Goal: Information Seeking & Learning: Compare options

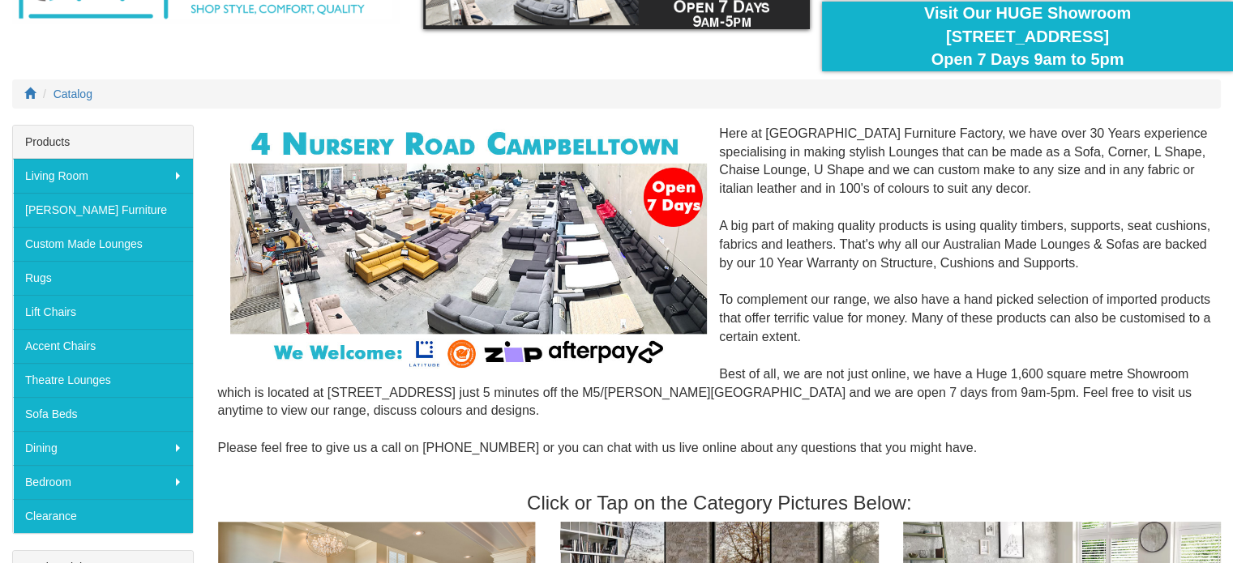
scroll to position [141, 0]
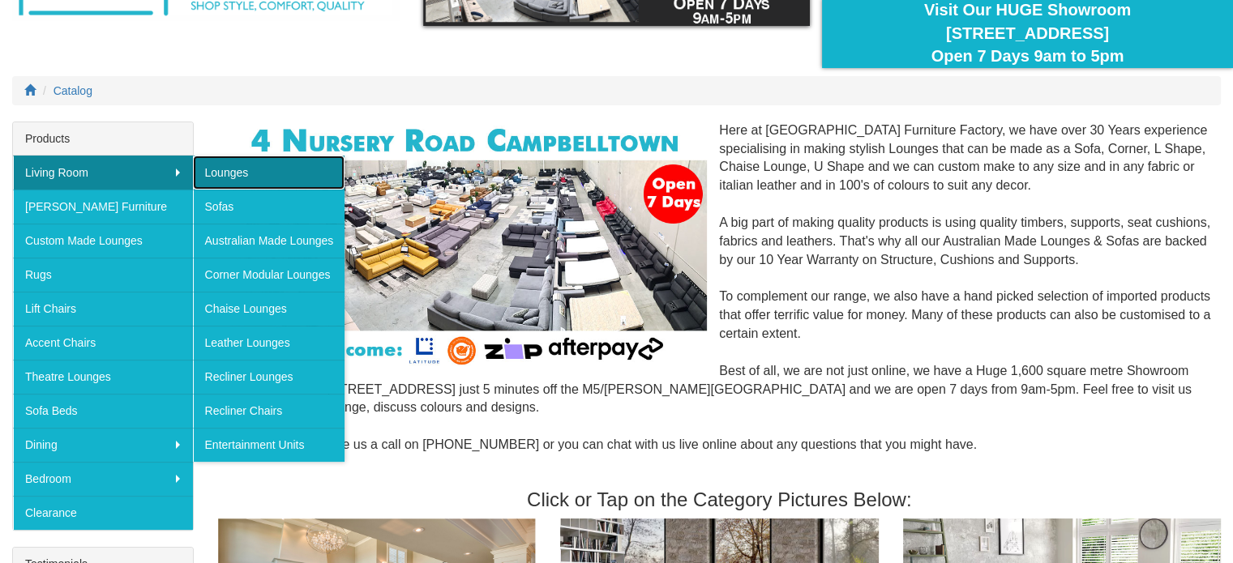
click at [233, 167] on link "Lounges" at bounding box center [269, 173] width 152 height 34
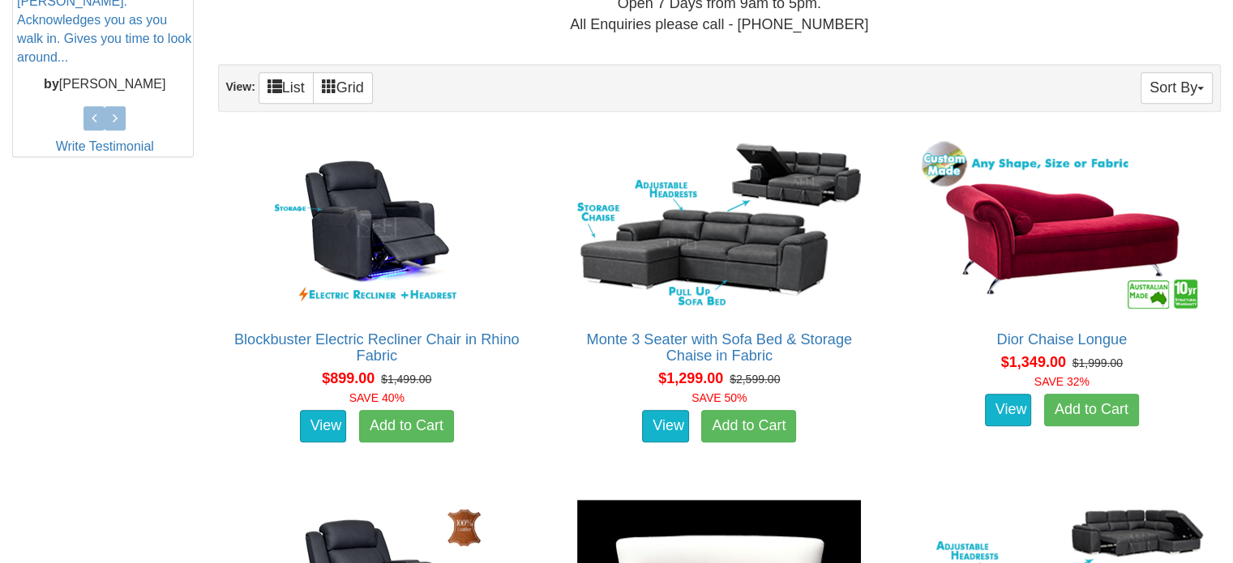
scroll to position [800, 0]
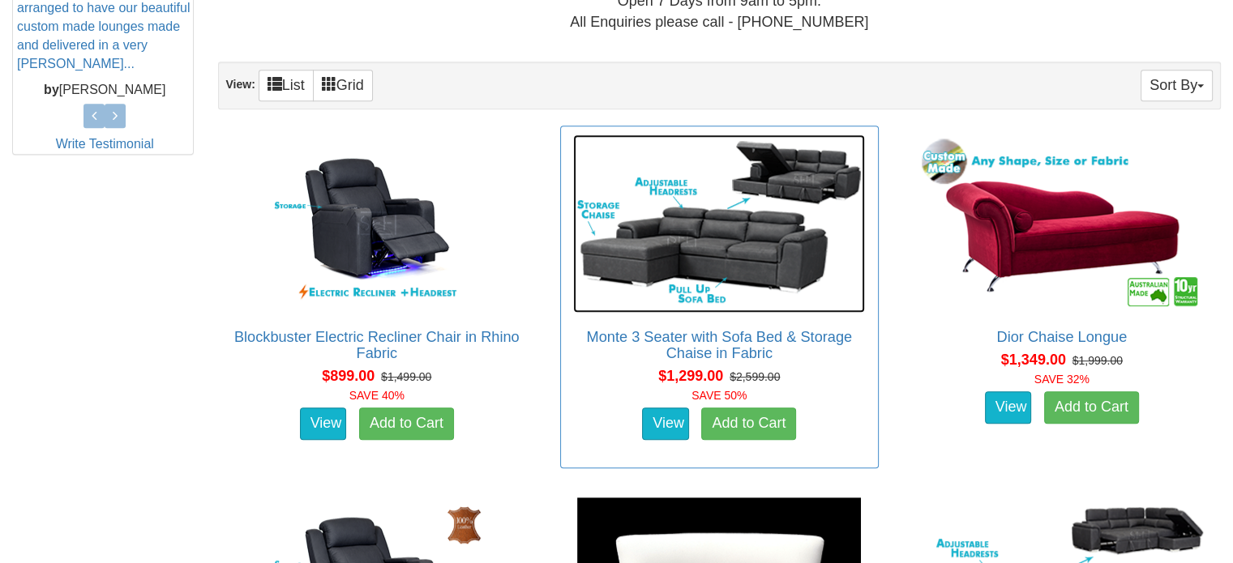
click at [729, 163] on img at bounding box center [719, 224] width 292 height 178
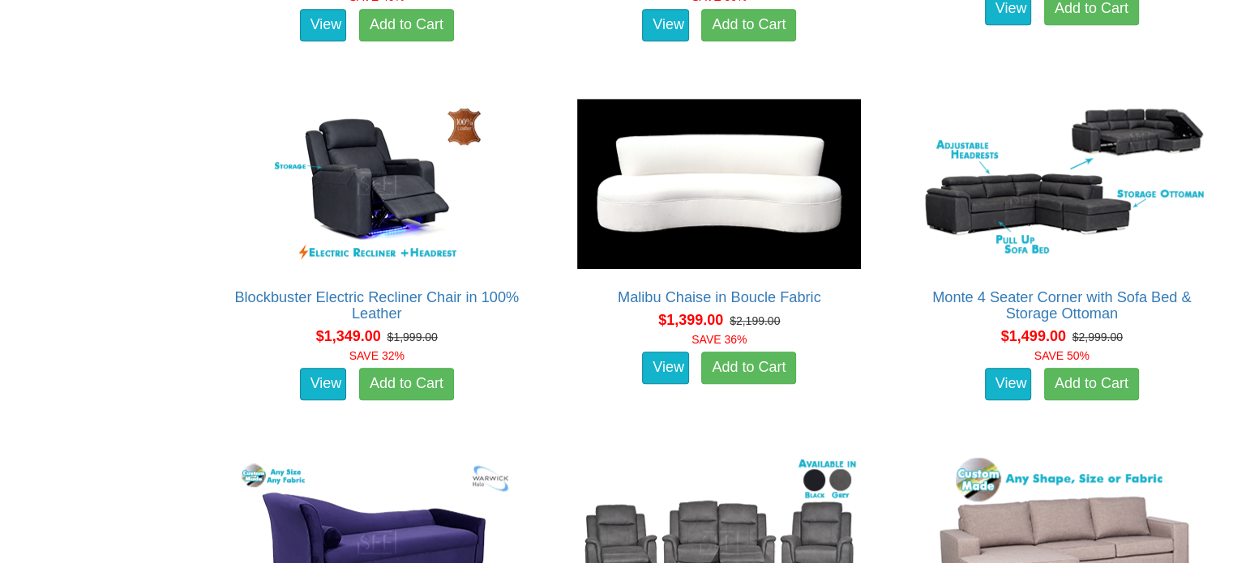
scroll to position [1199, 0]
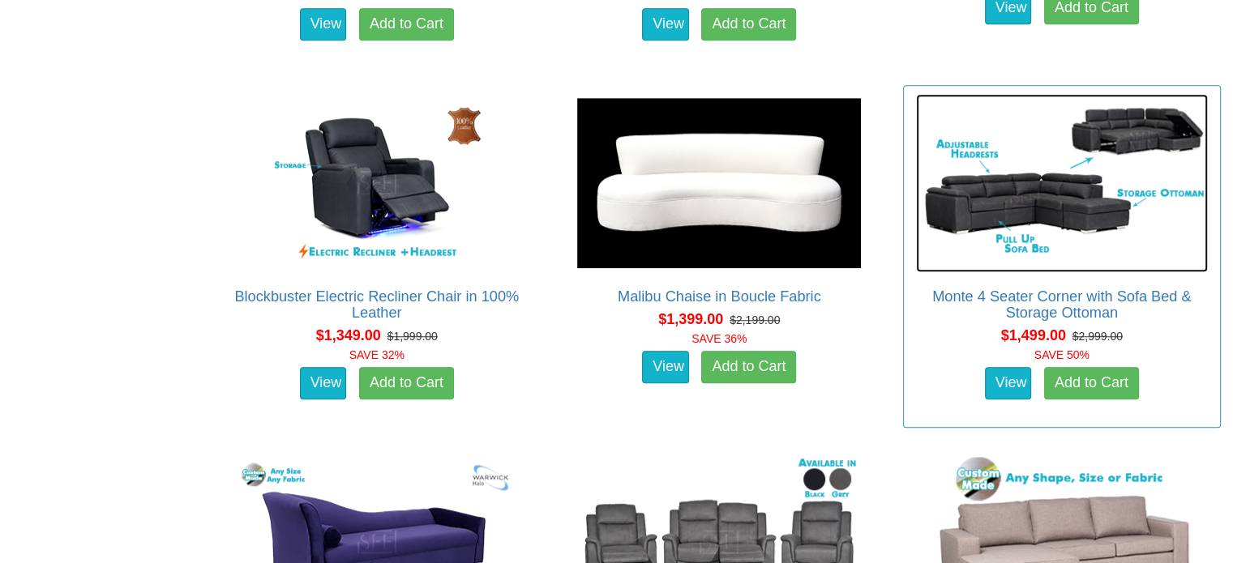
click at [1088, 166] on img at bounding box center [1062, 183] width 292 height 178
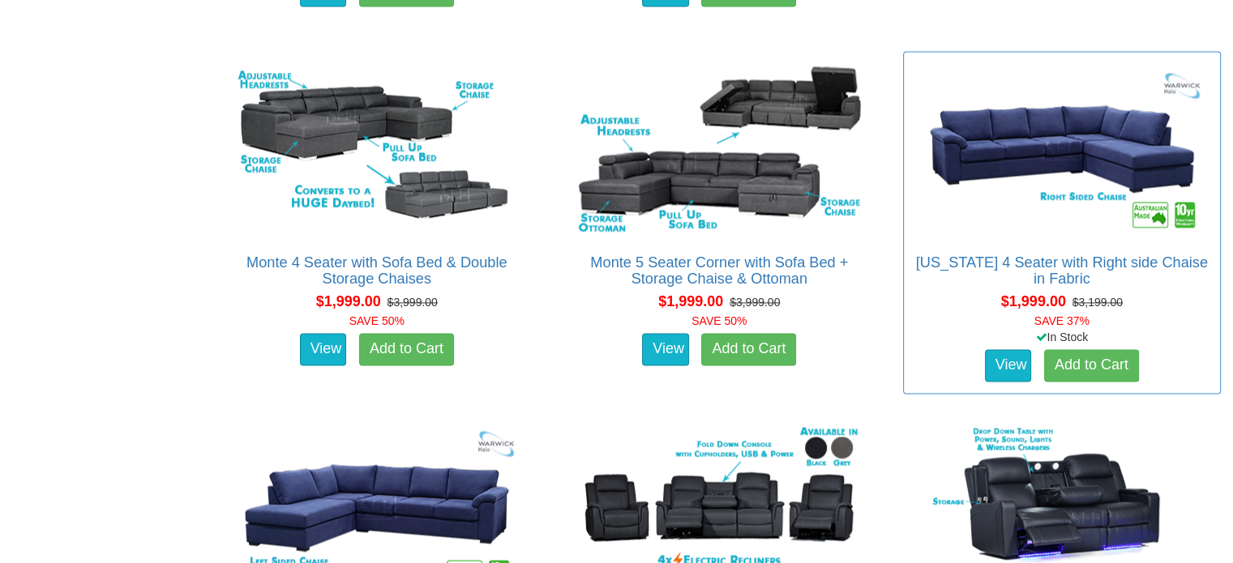
scroll to position [2310, 0]
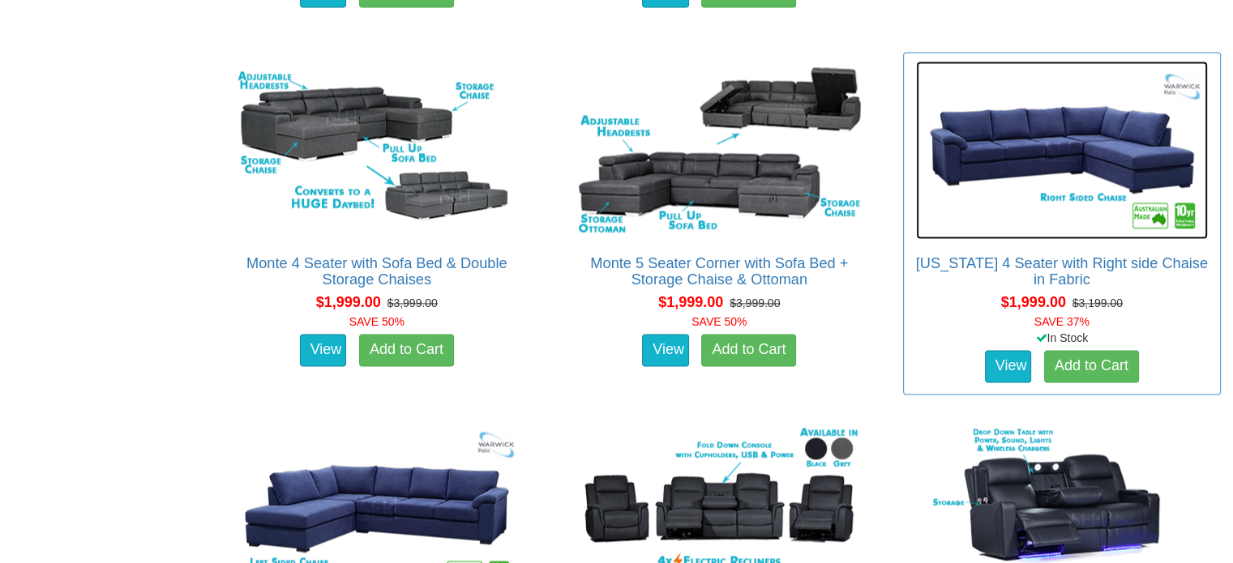
click at [1053, 152] on img at bounding box center [1062, 150] width 292 height 178
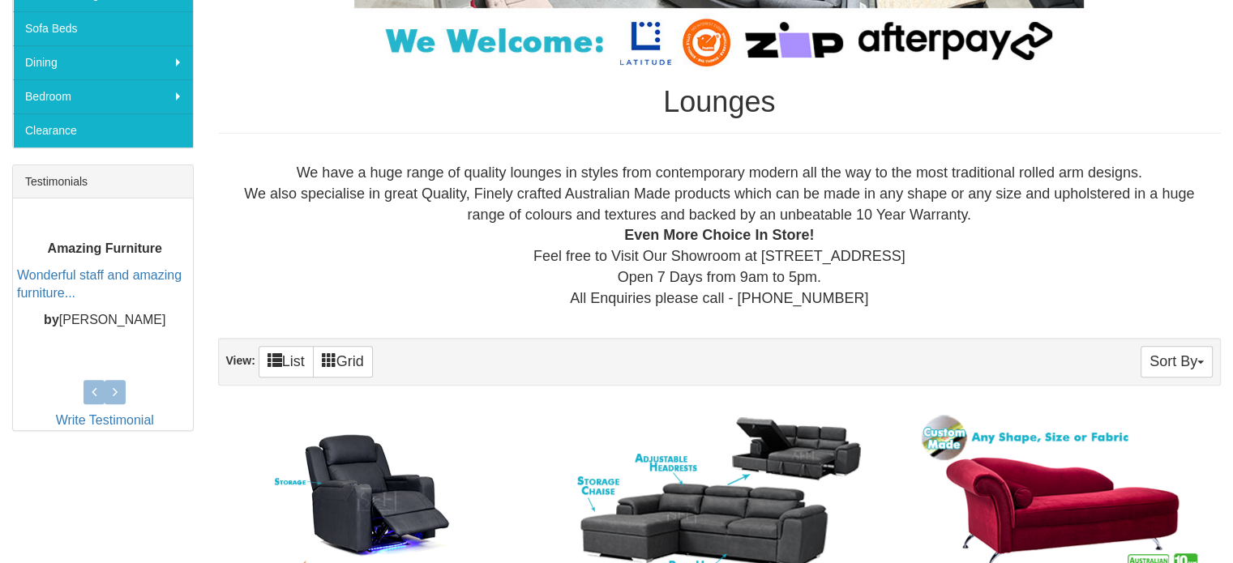
scroll to position [524, 0]
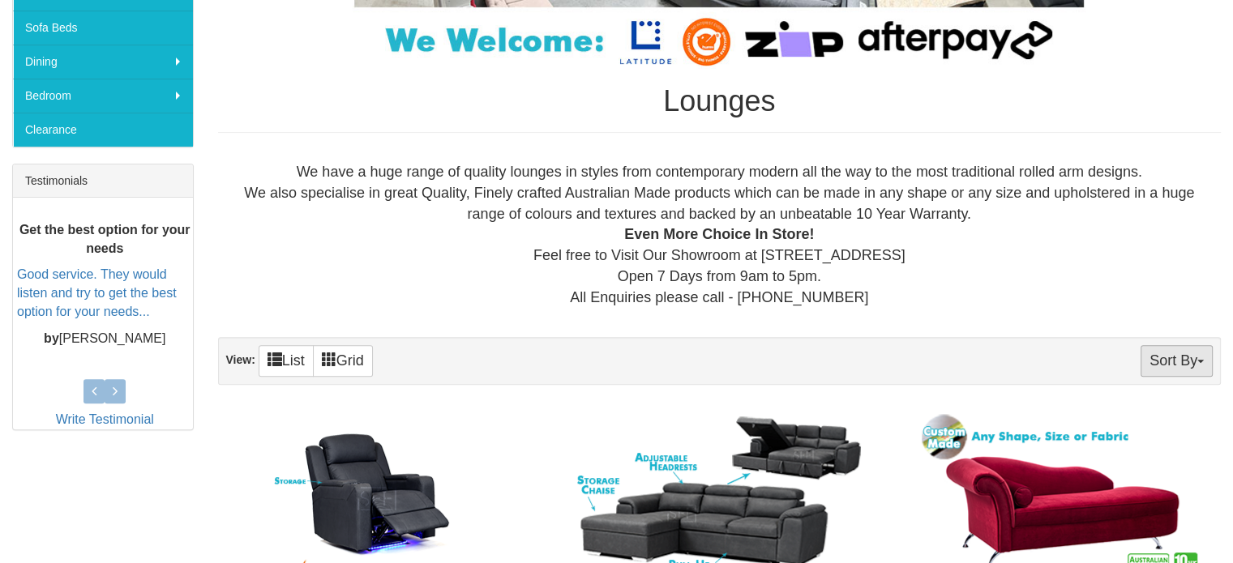
click at [1186, 360] on button "Sort By" at bounding box center [1176, 361] width 72 height 32
click at [1144, 412] on link "Price+" at bounding box center [1147, 414] width 128 height 21
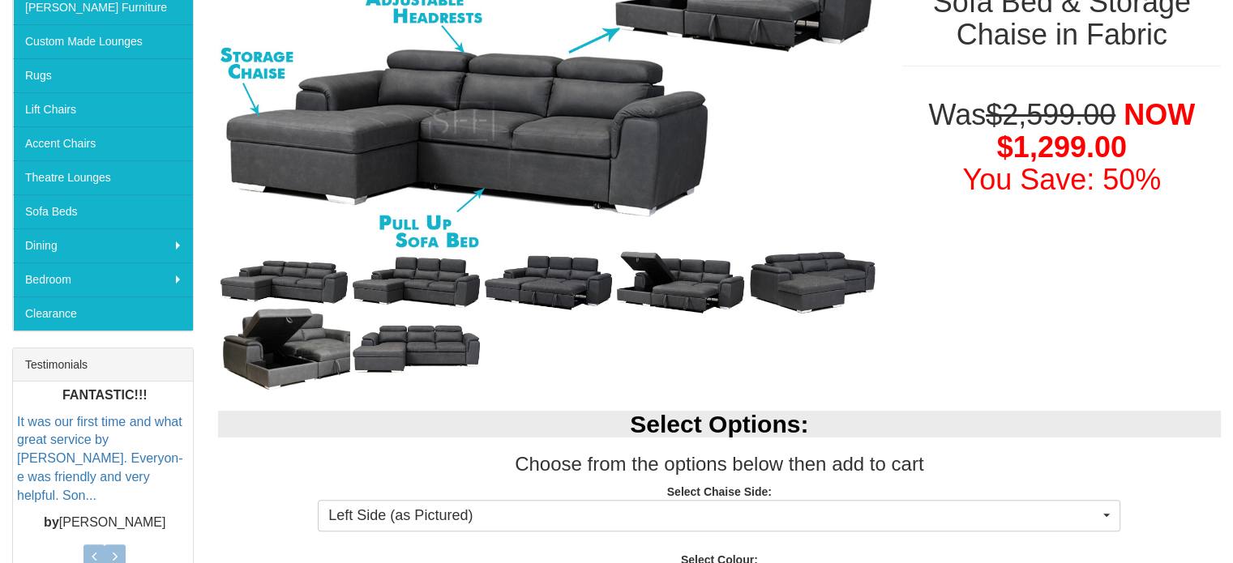
scroll to position [308, 0]
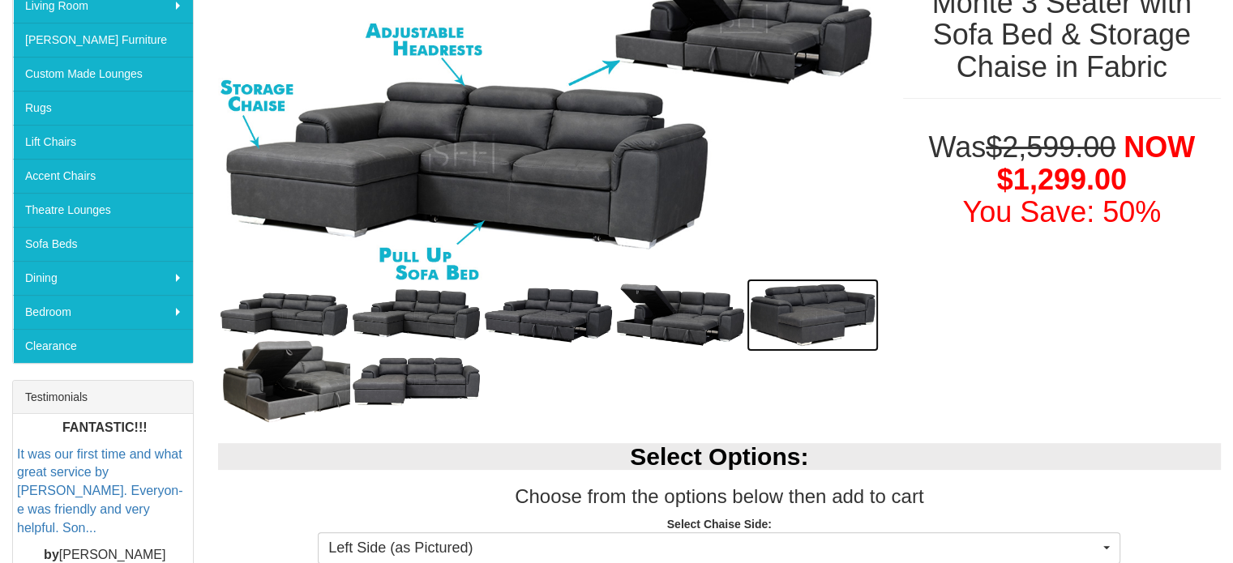
click at [804, 317] on img at bounding box center [812, 315] width 132 height 73
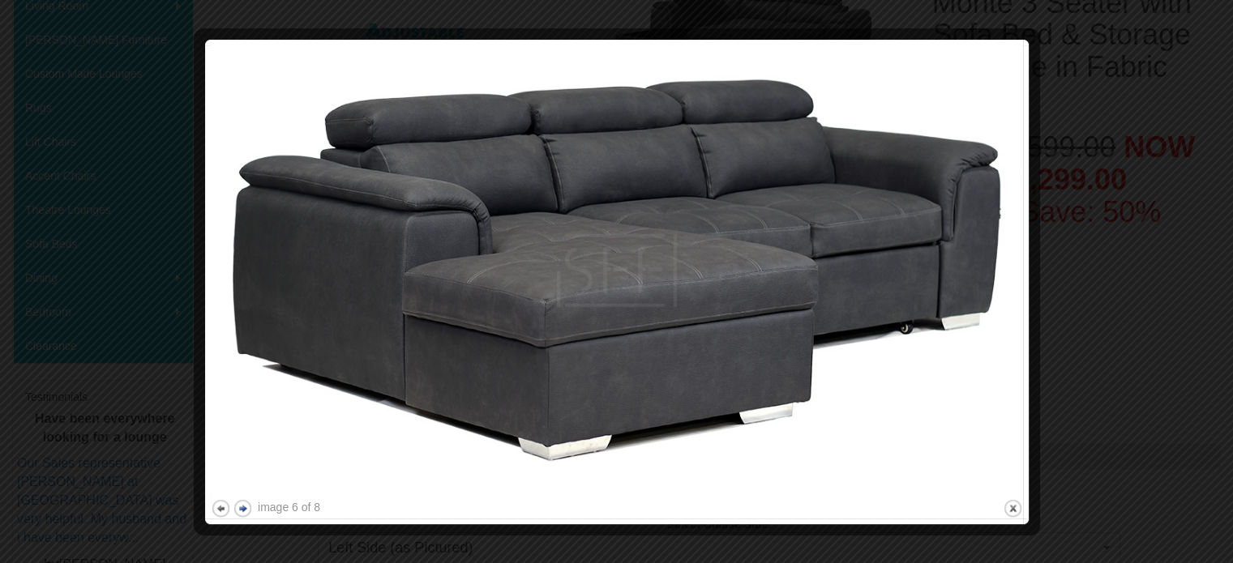
click at [241, 509] on button "next" at bounding box center [243, 508] width 20 height 20
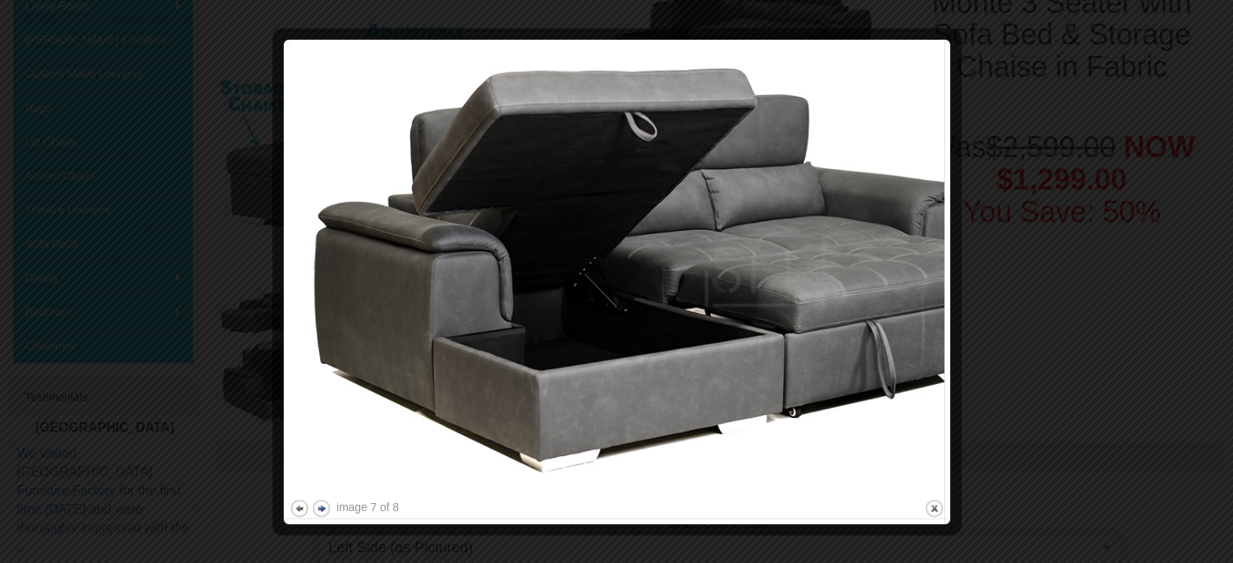
click at [318, 511] on button "next" at bounding box center [321, 508] width 20 height 20
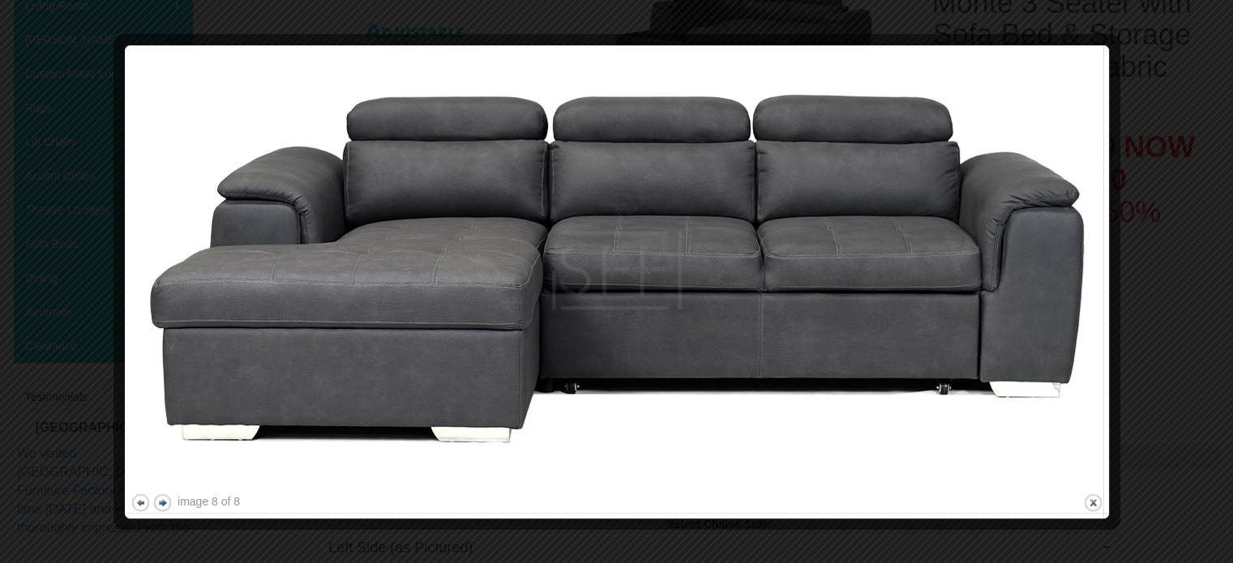
click at [162, 509] on button "next" at bounding box center [162, 503] width 20 height 20
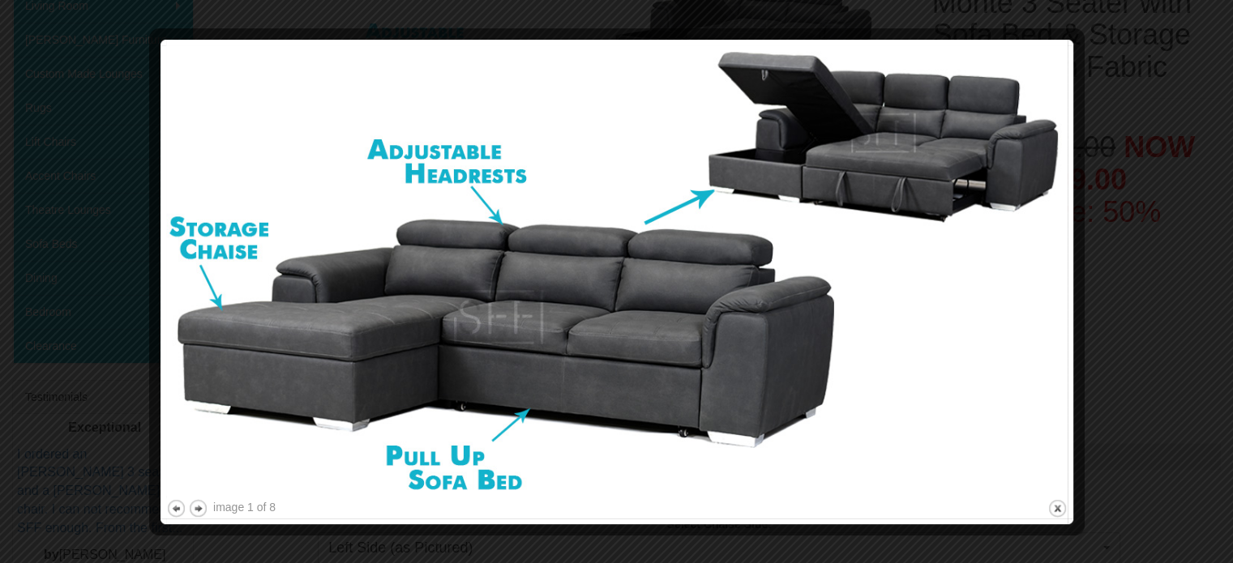
click at [1150, 158] on div at bounding box center [616, 281] width 1233 height 563
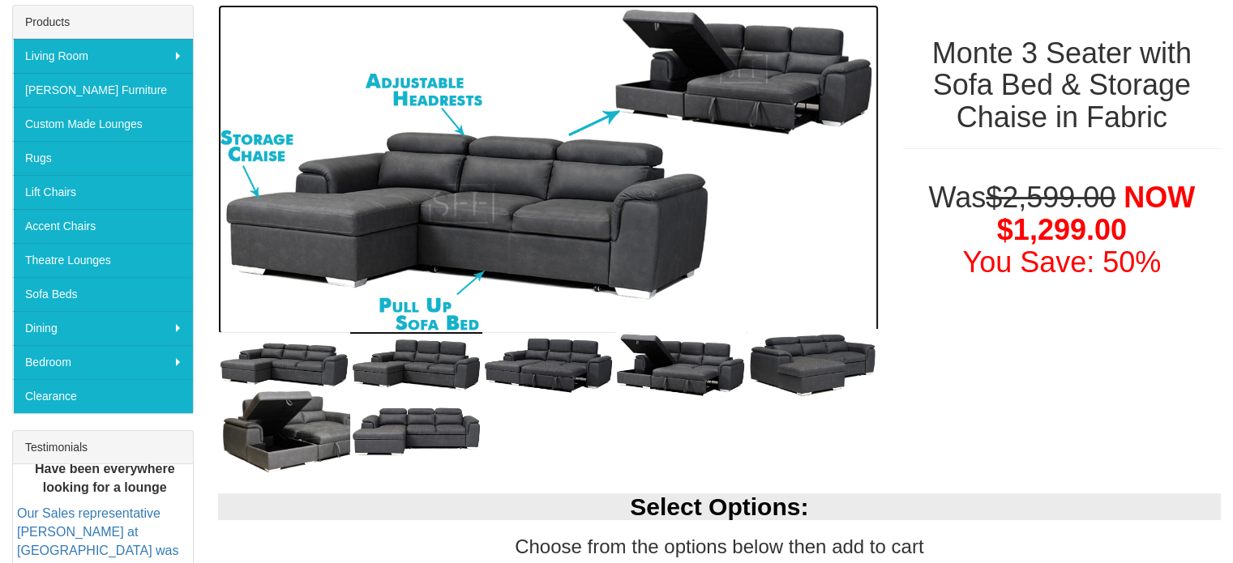
scroll to position [298, 0]
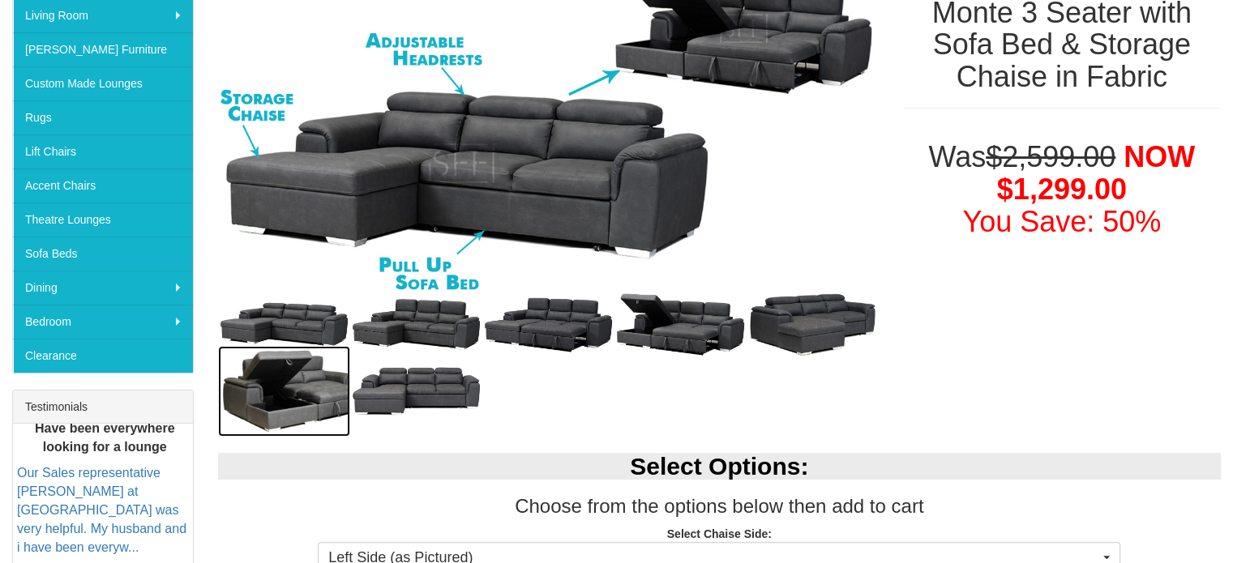
click at [331, 387] on img at bounding box center [284, 391] width 132 height 91
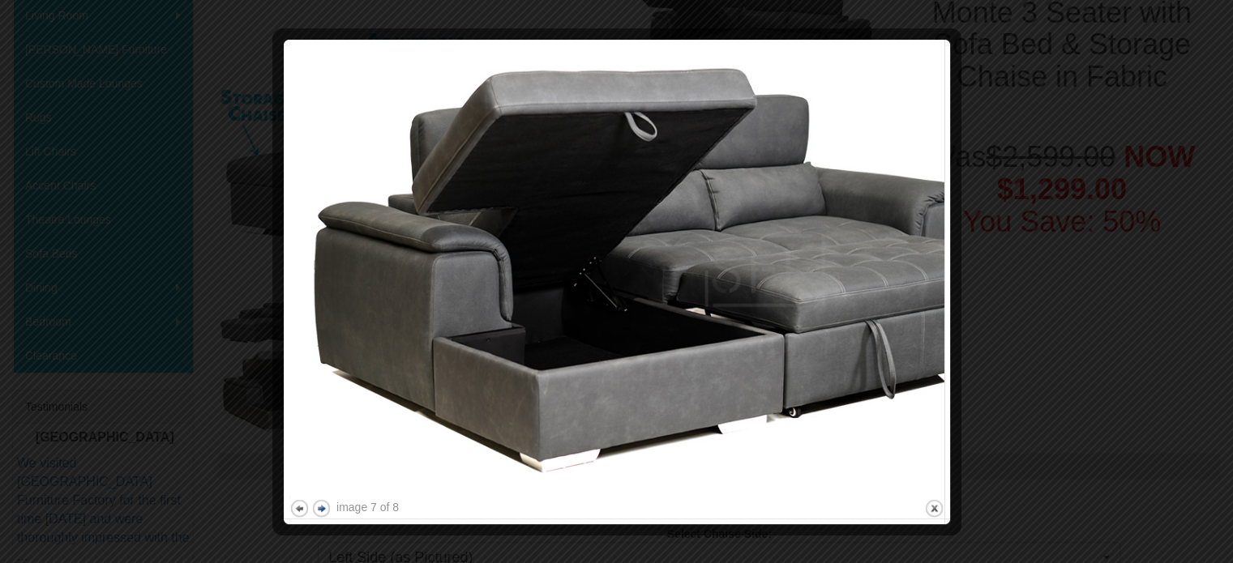
click at [324, 507] on button "next" at bounding box center [321, 508] width 20 height 20
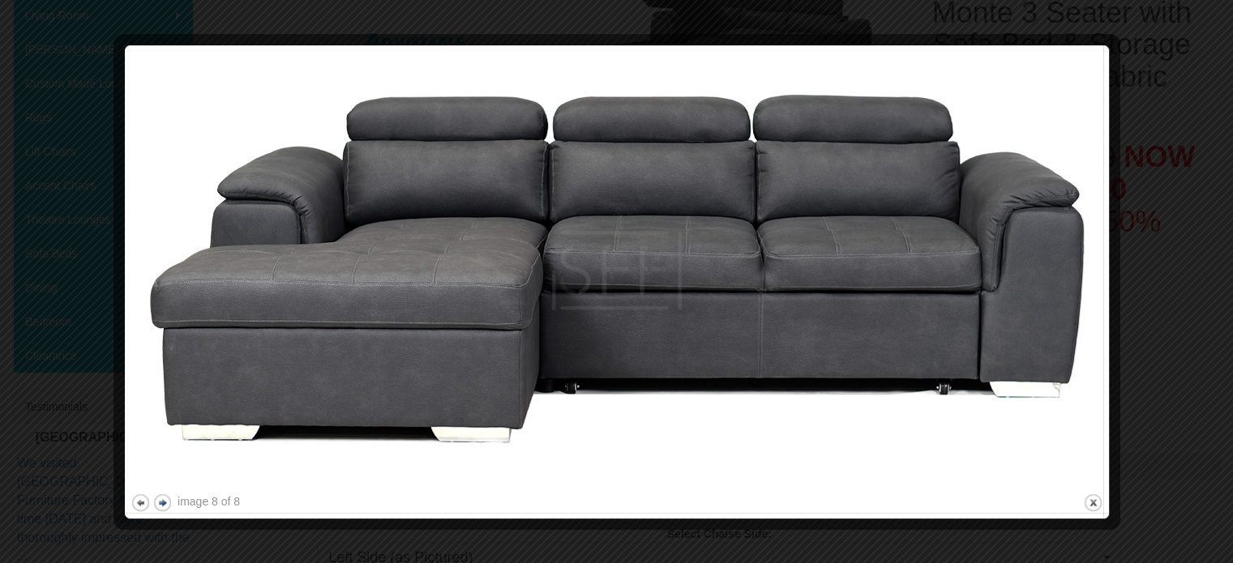
click at [156, 501] on button "next" at bounding box center [162, 503] width 20 height 20
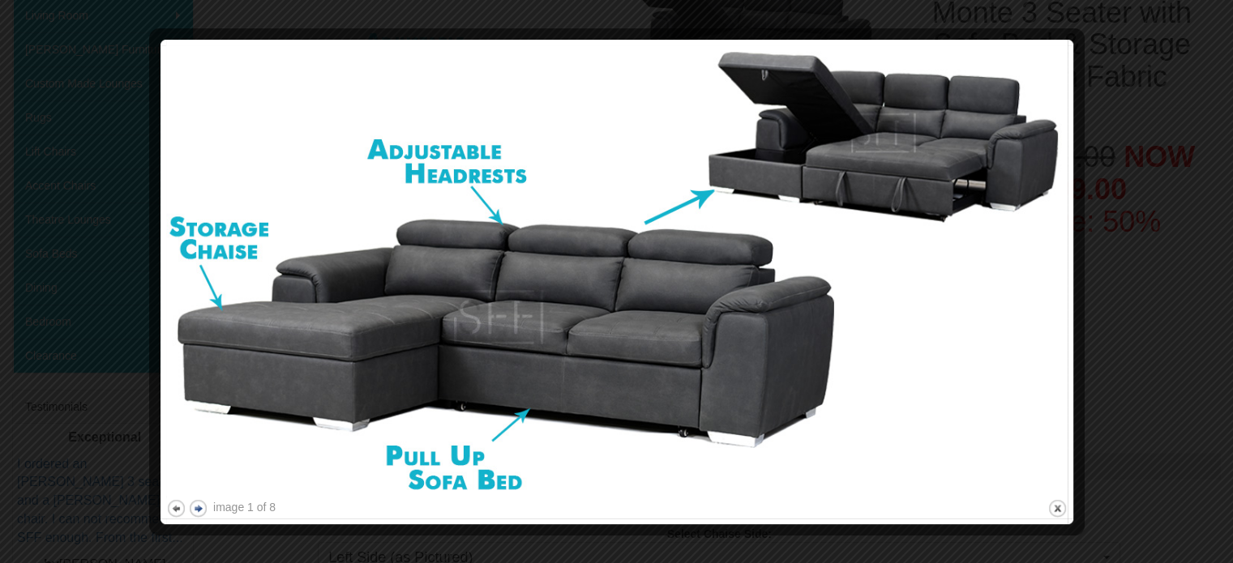
click at [198, 511] on button "next" at bounding box center [198, 508] width 20 height 20
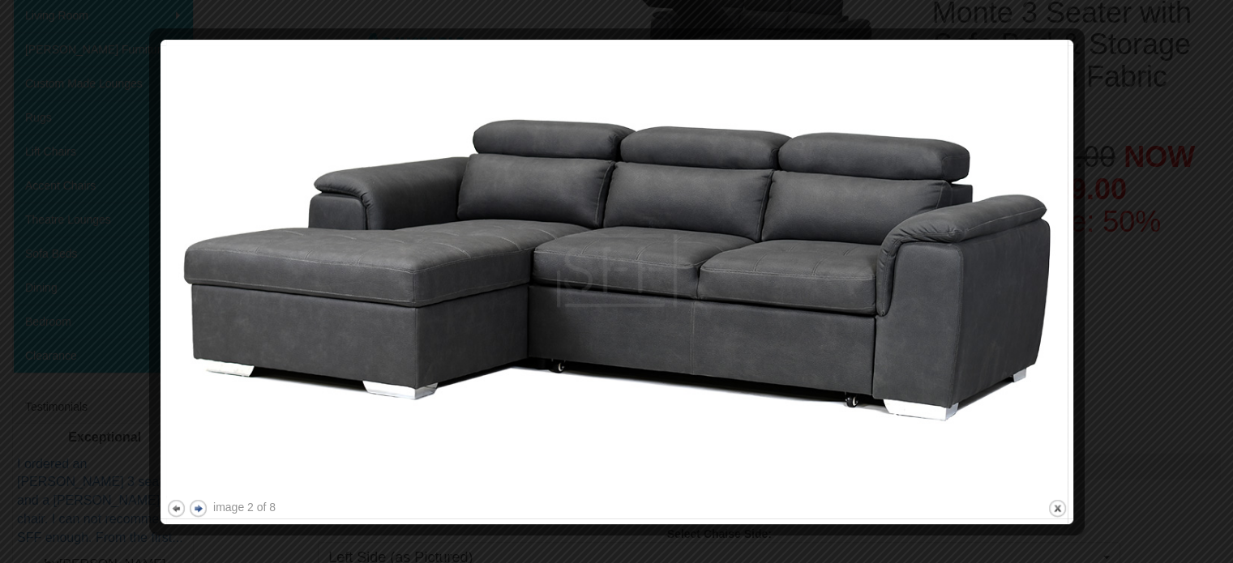
click at [198, 511] on button "next" at bounding box center [198, 508] width 20 height 20
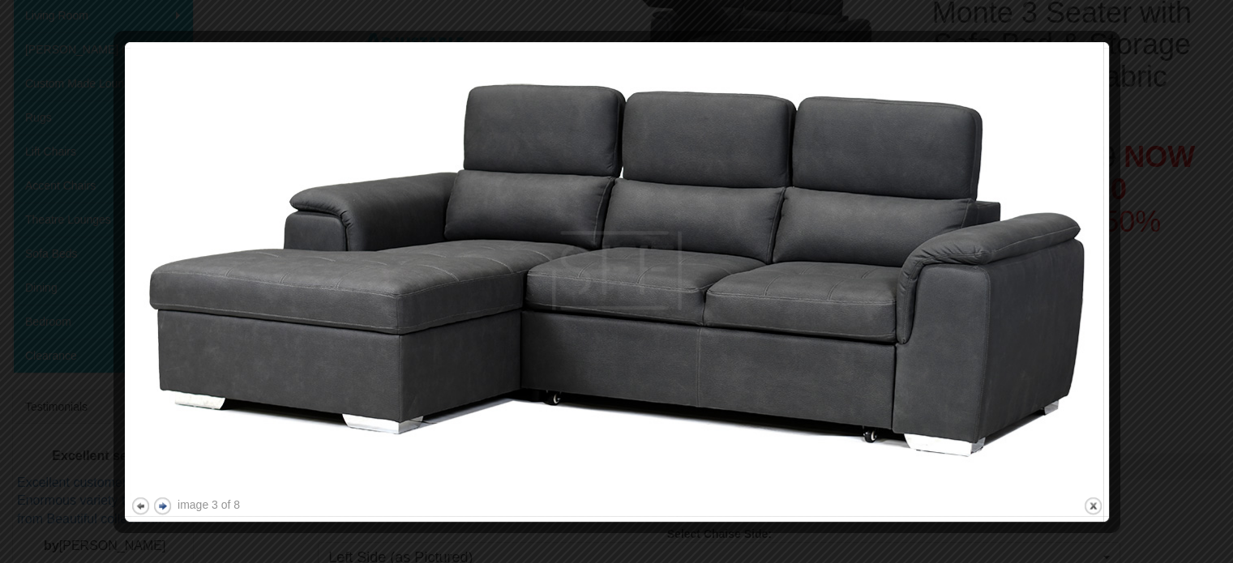
click at [155, 498] on button "next" at bounding box center [162, 506] width 20 height 20
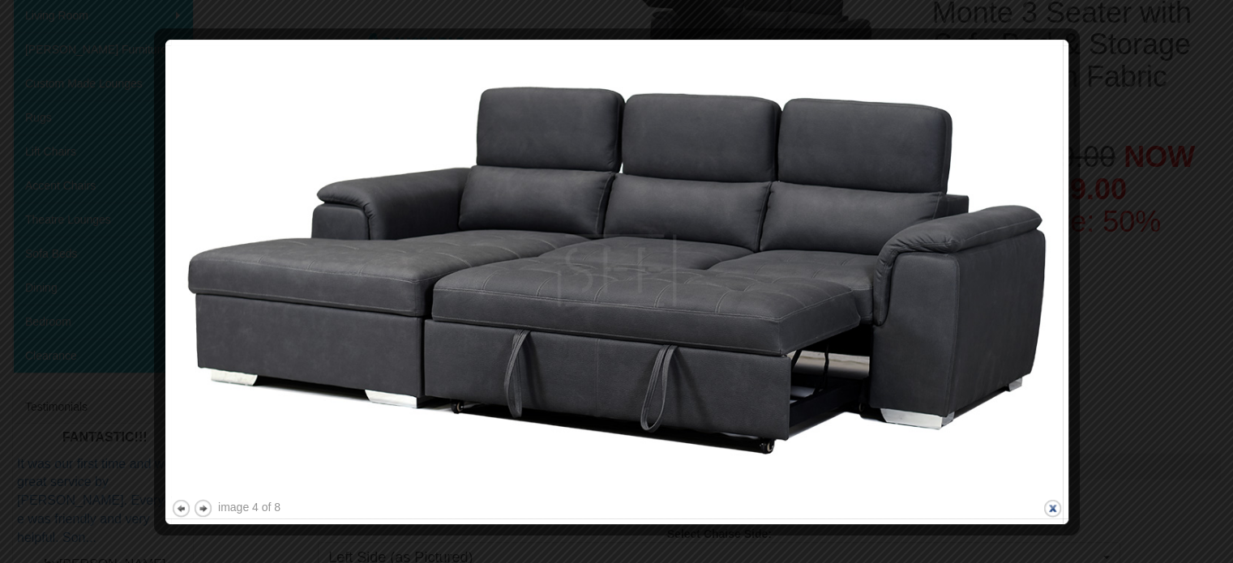
click at [1059, 509] on button "close" at bounding box center [1052, 508] width 20 height 20
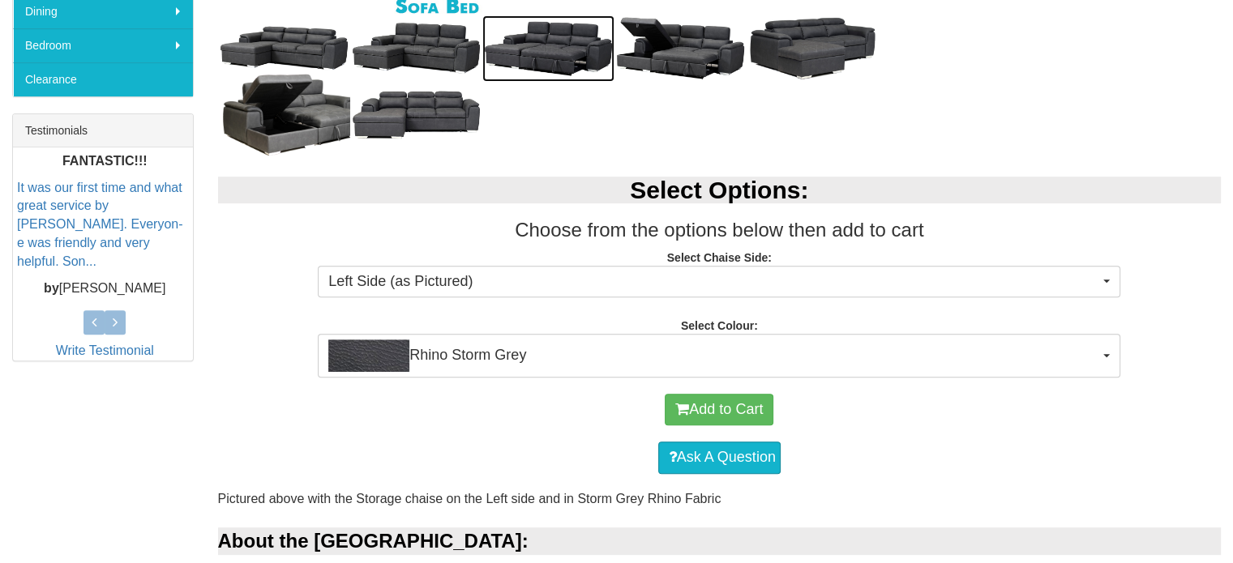
scroll to position [576, 0]
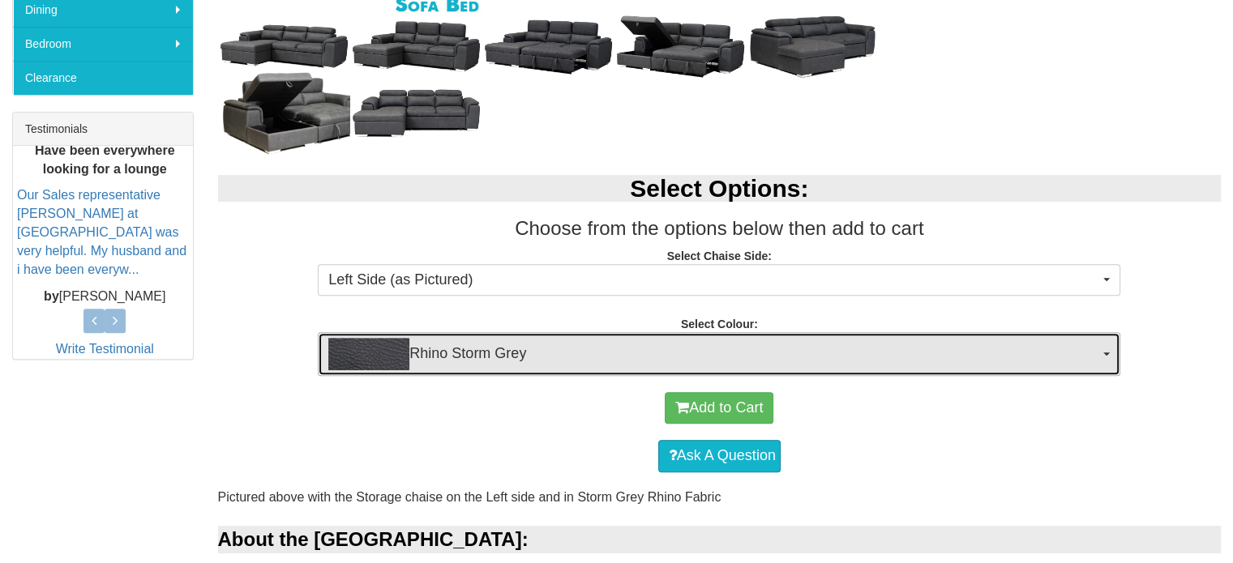
click at [655, 345] on span "Rhino Storm Grey" at bounding box center [713, 354] width 771 height 32
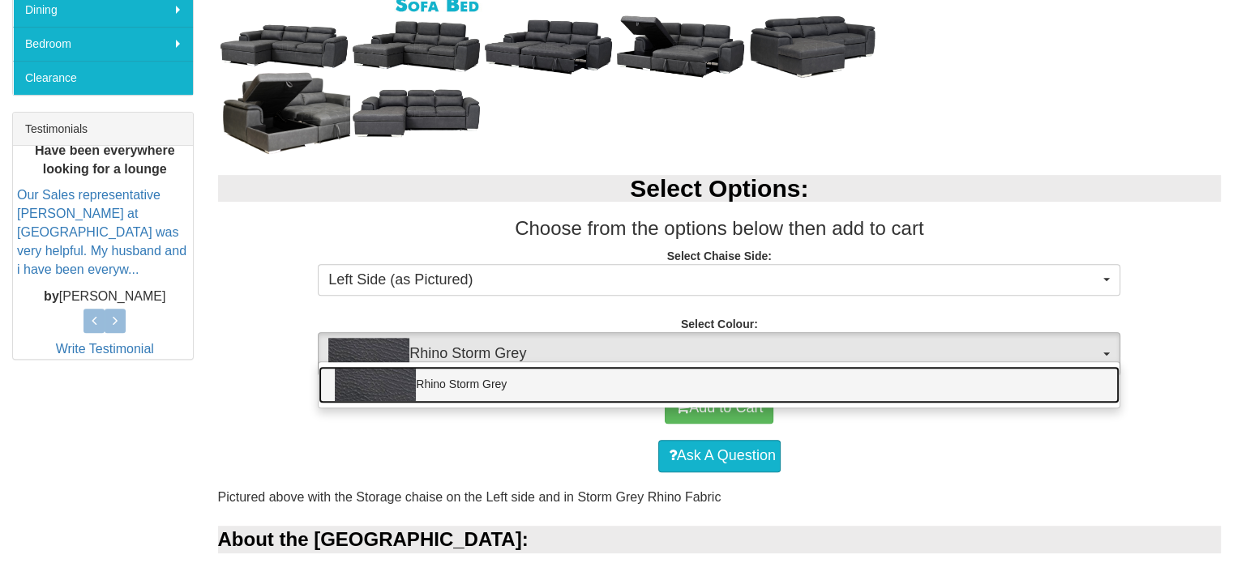
click at [422, 374] on link "Rhino Storm Grey" at bounding box center [718, 384] width 801 height 37
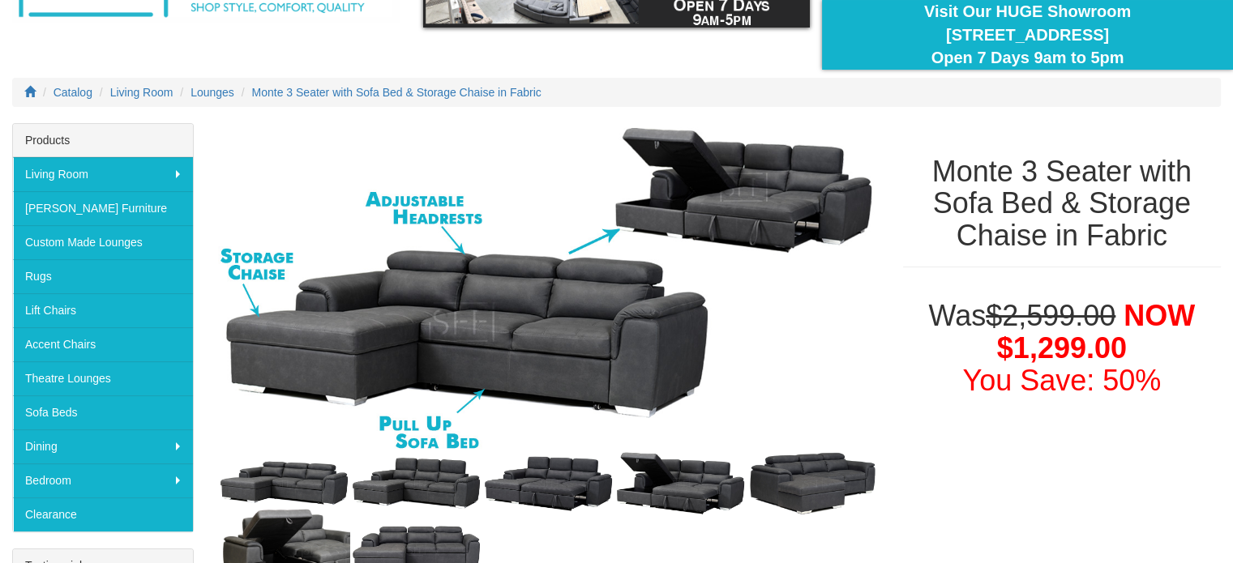
scroll to position [139, 0]
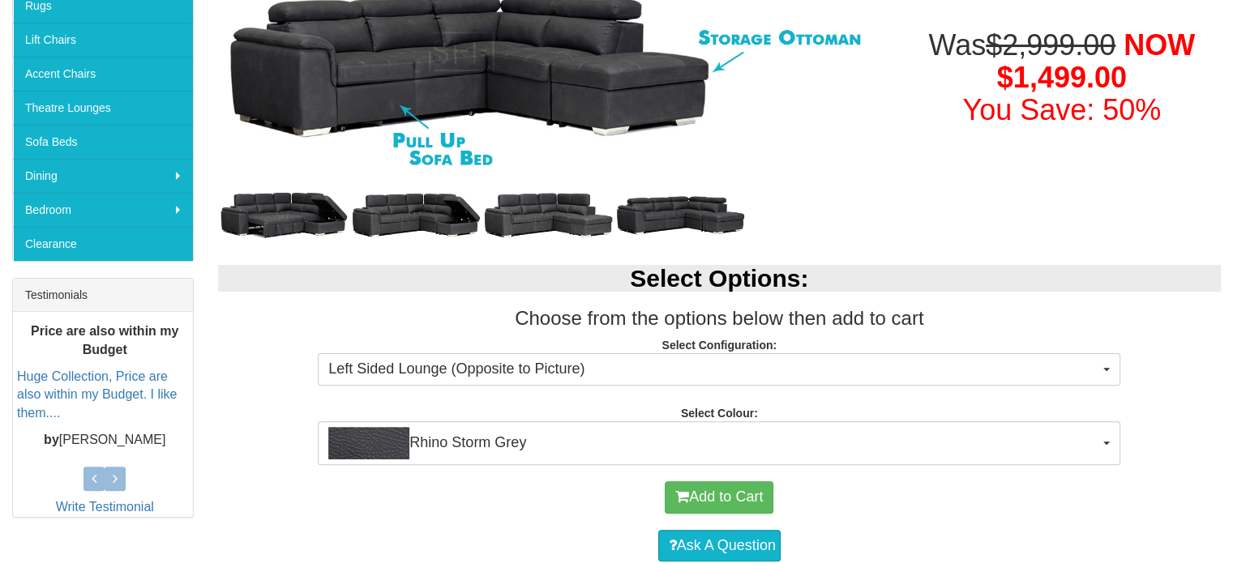
scroll to position [411, 0]
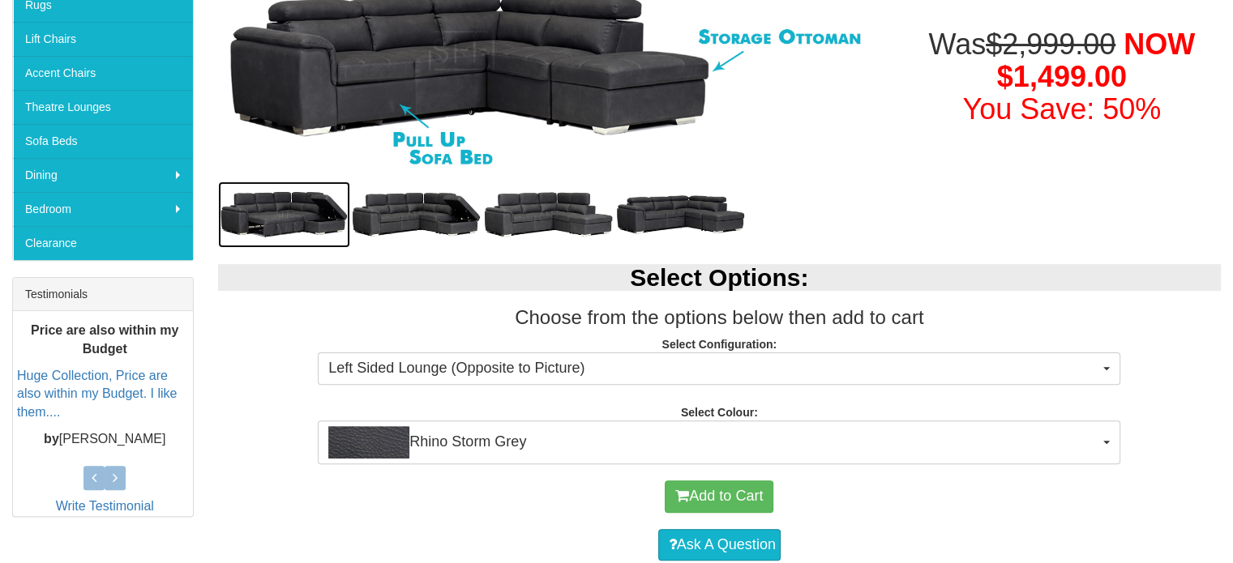
click at [305, 228] on img at bounding box center [284, 215] width 132 height 66
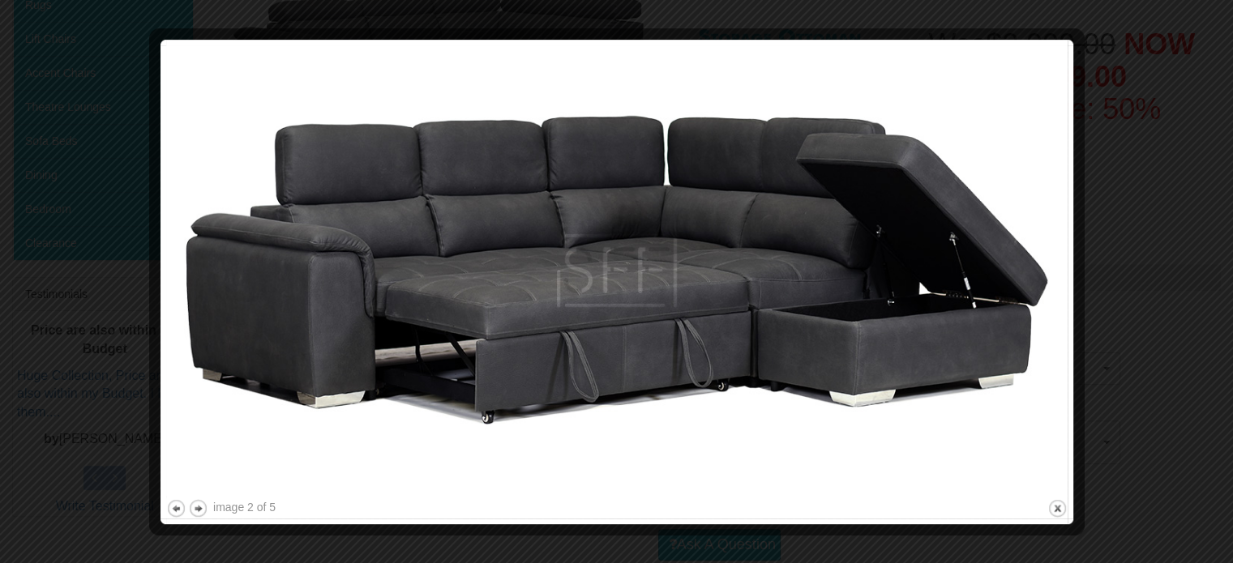
click at [1162, 233] on div at bounding box center [616, 281] width 1233 height 563
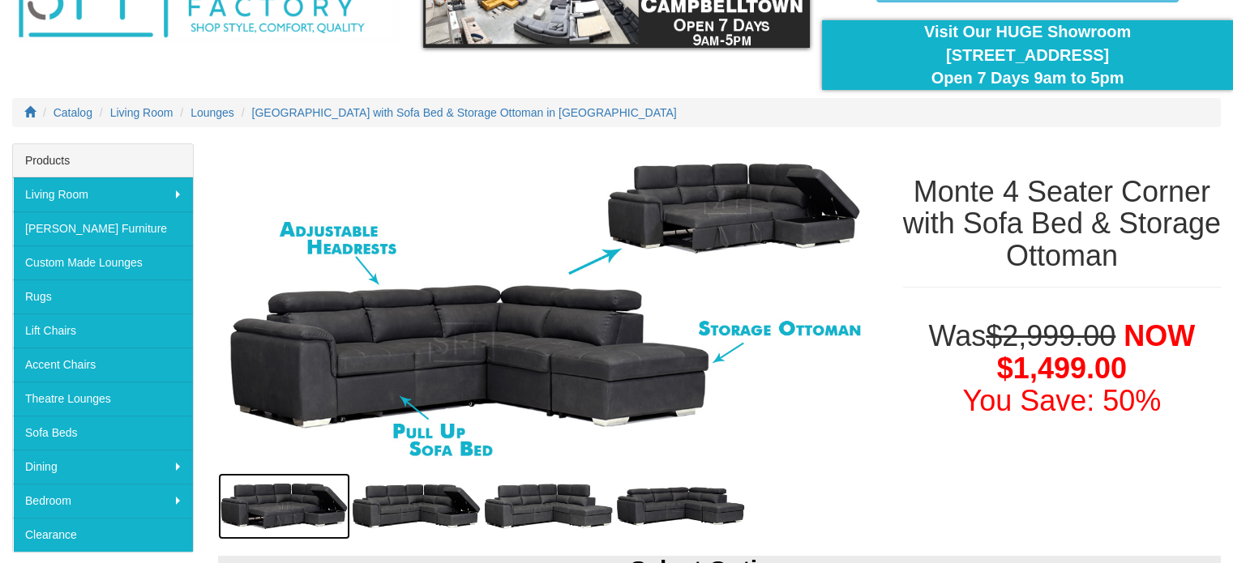
scroll to position [235, 0]
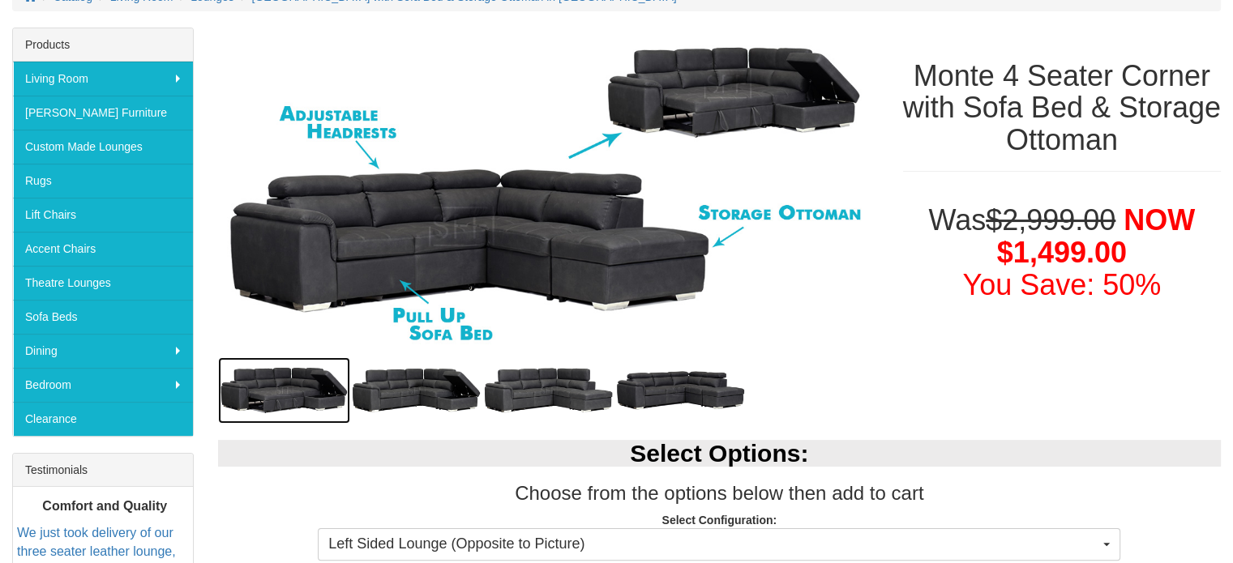
click at [281, 378] on img at bounding box center [284, 390] width 132 height 66
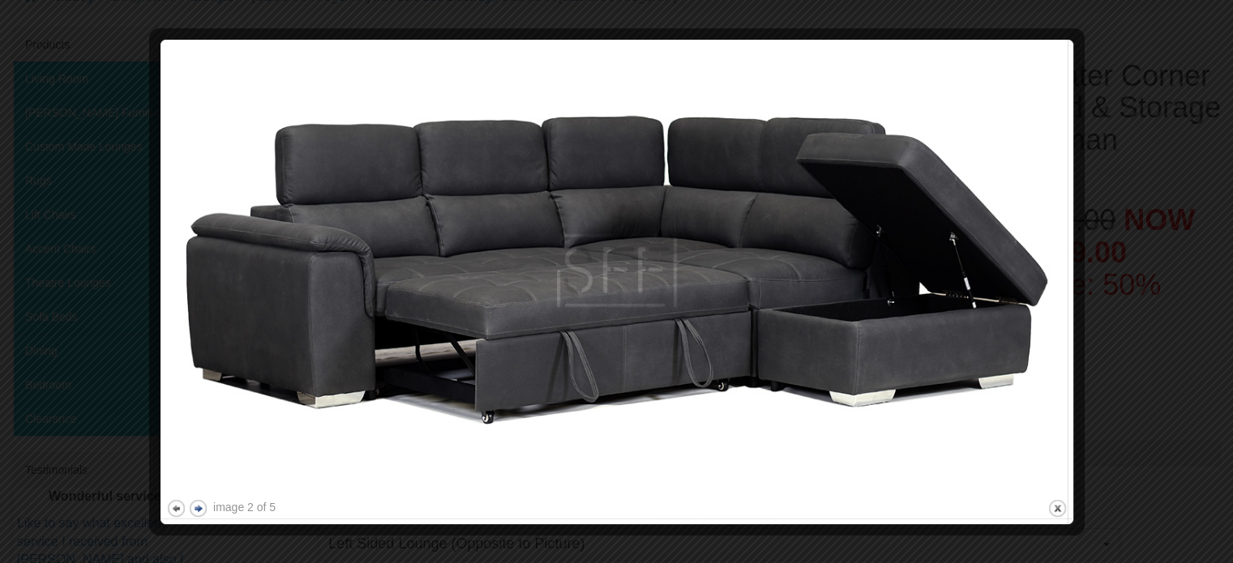
click at [195, 508] on button "next" at bounding box center [198, 508] width 20 height 20
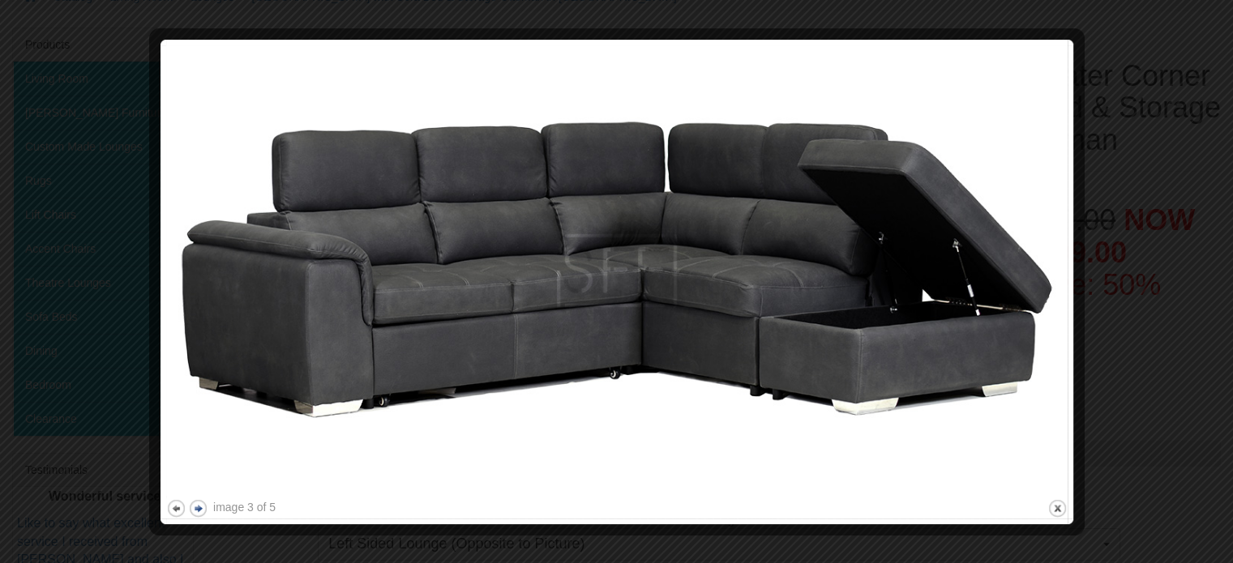
click at [195, 508] on button "next" at bounding box center [198, 508] width 20 height 20
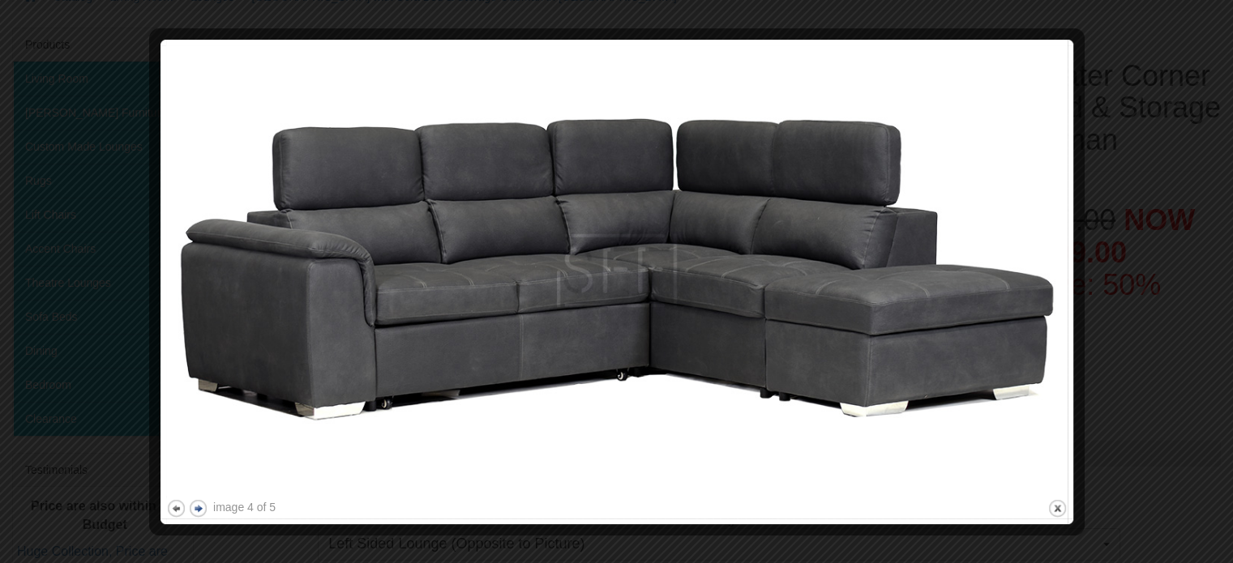
click at [190, 506] on button "next" at bounding box center [198, 508] width 20 height 20
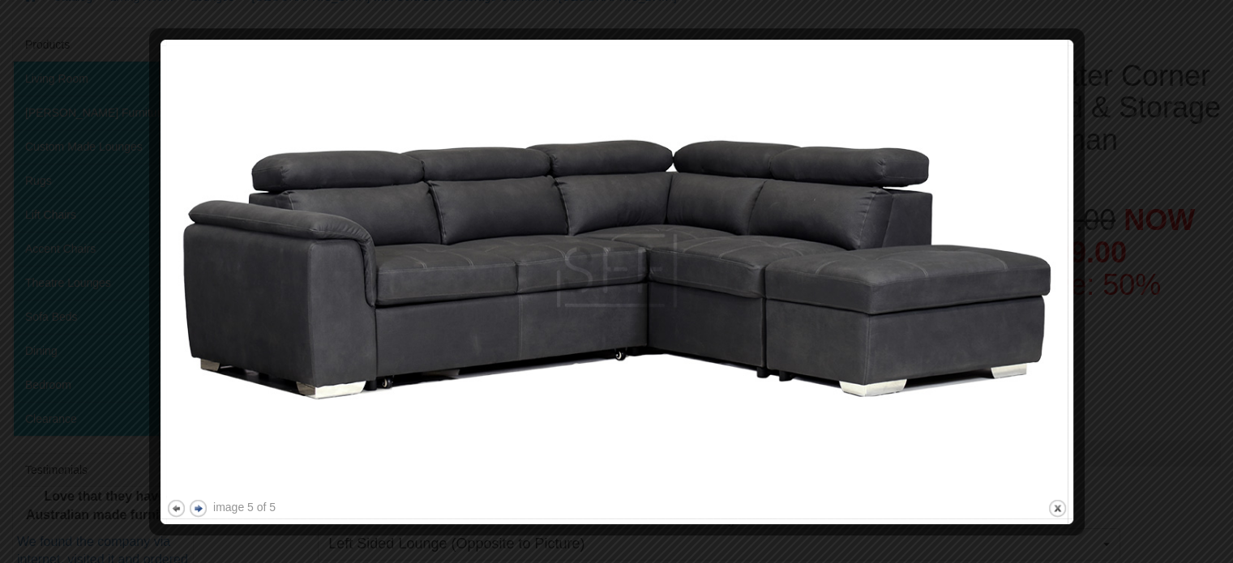
click at [190, 506] on button "next" at bounding box center [198, 508] width 20 height 20
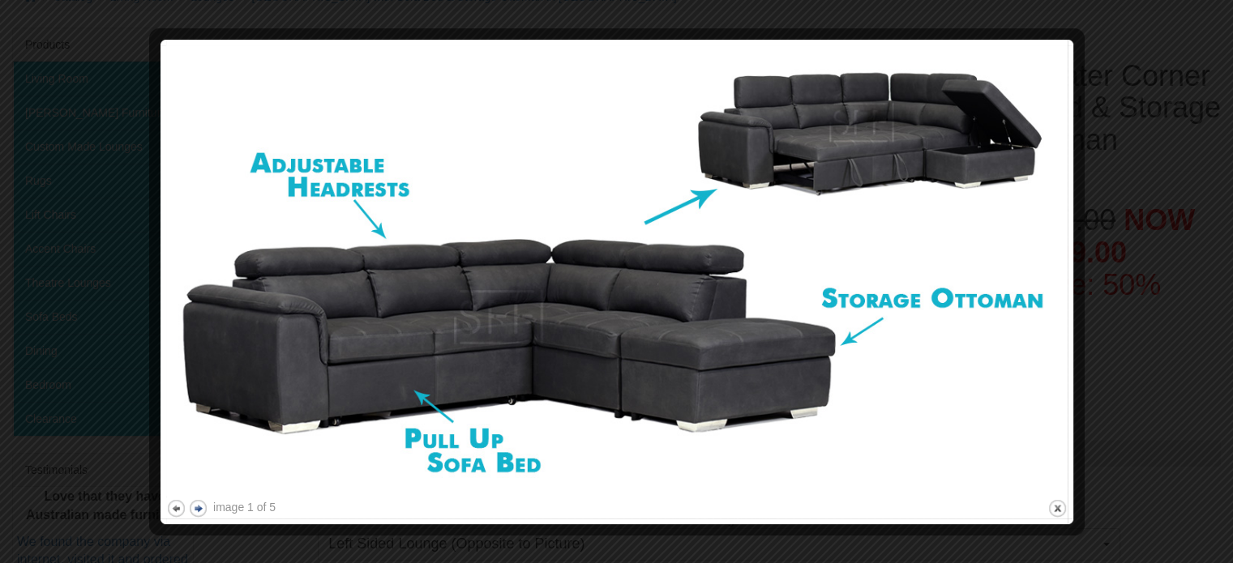
click at [190, 506] on button "next" at bounding box center [198, 508] width 20 height 20
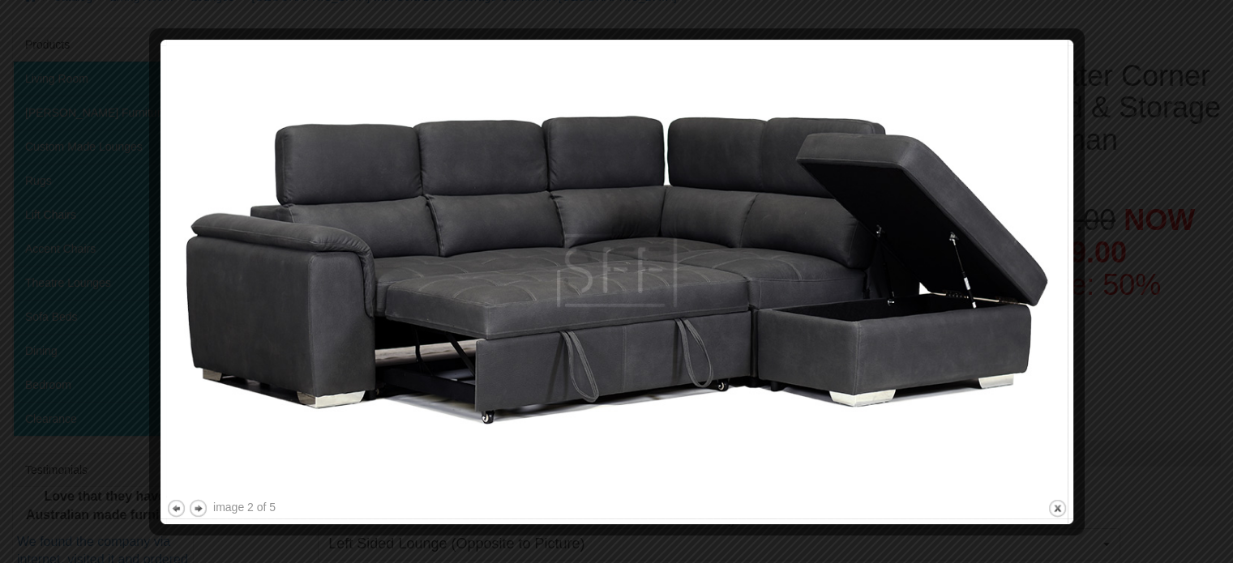
click at [1187, 181] on div at bounding box center [616, 281] width 1233 height 563
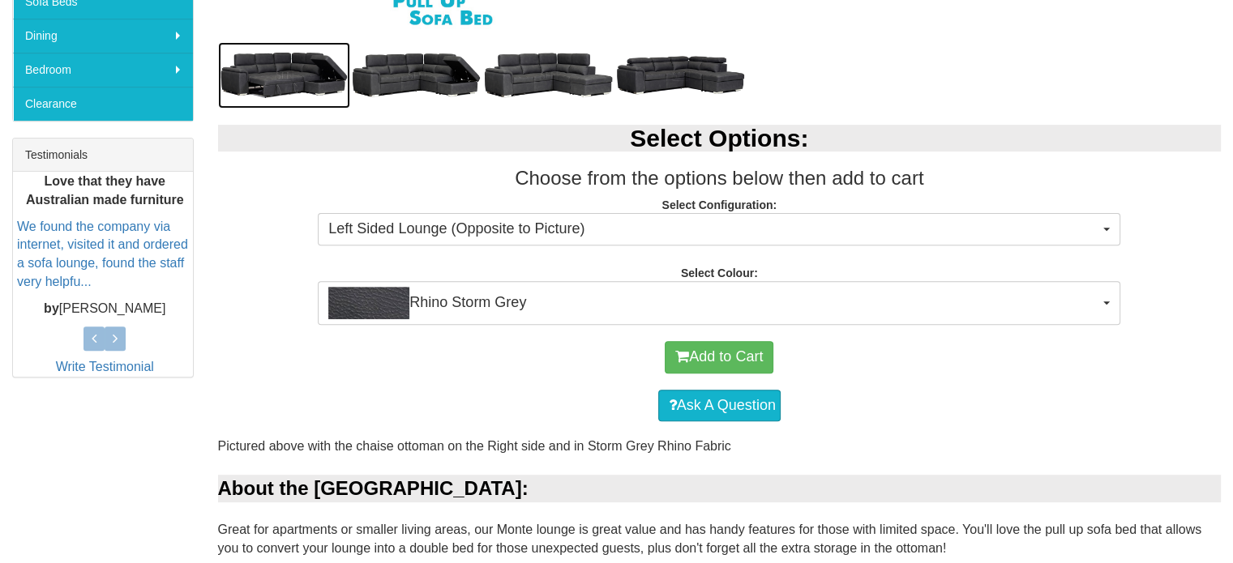
scroll to position [551, 0]
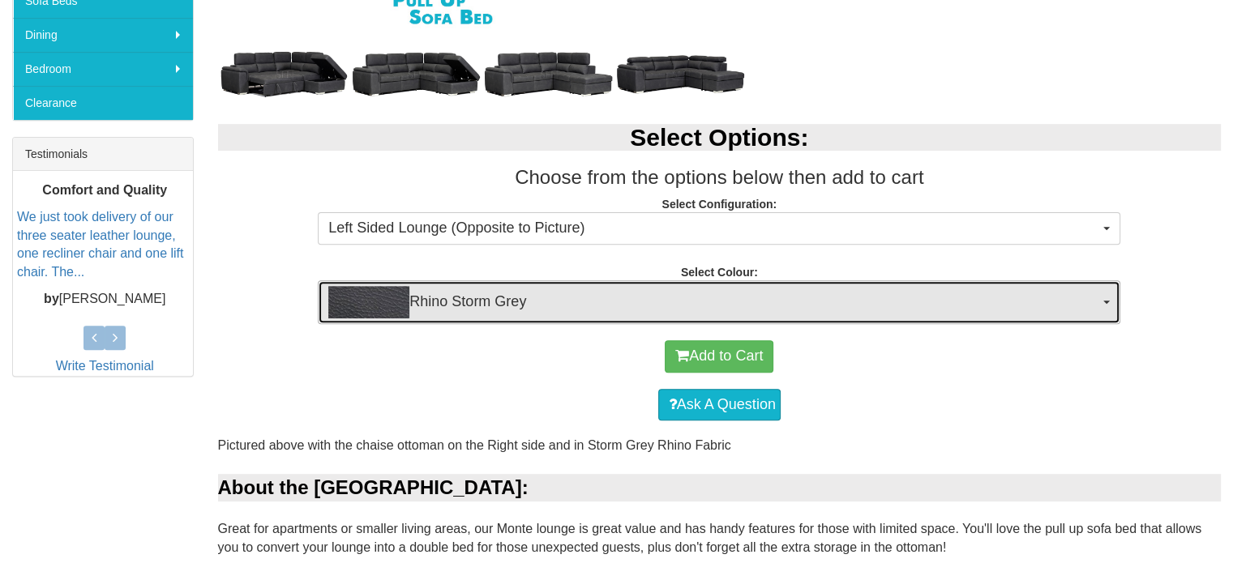
click at [499, 319] on button "Rhino Storm Grey" at bounding box center [719, 302] width 802 height 44
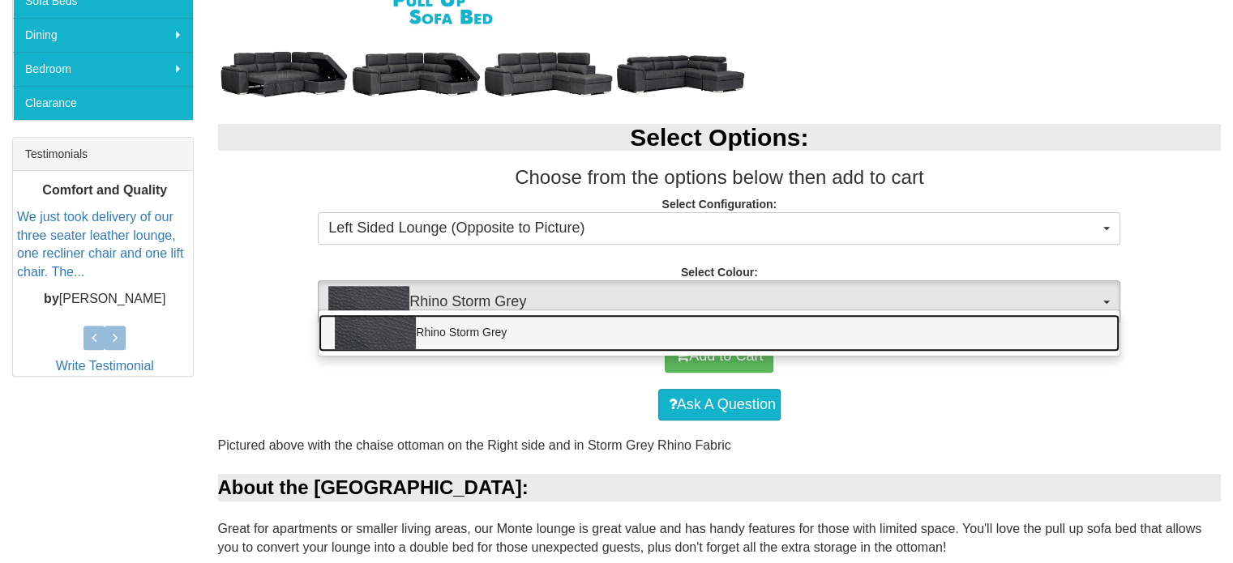
click at [499, 319] on link "Rhino Storm Grey" at bounding box center [718, 332] width 801 height 37
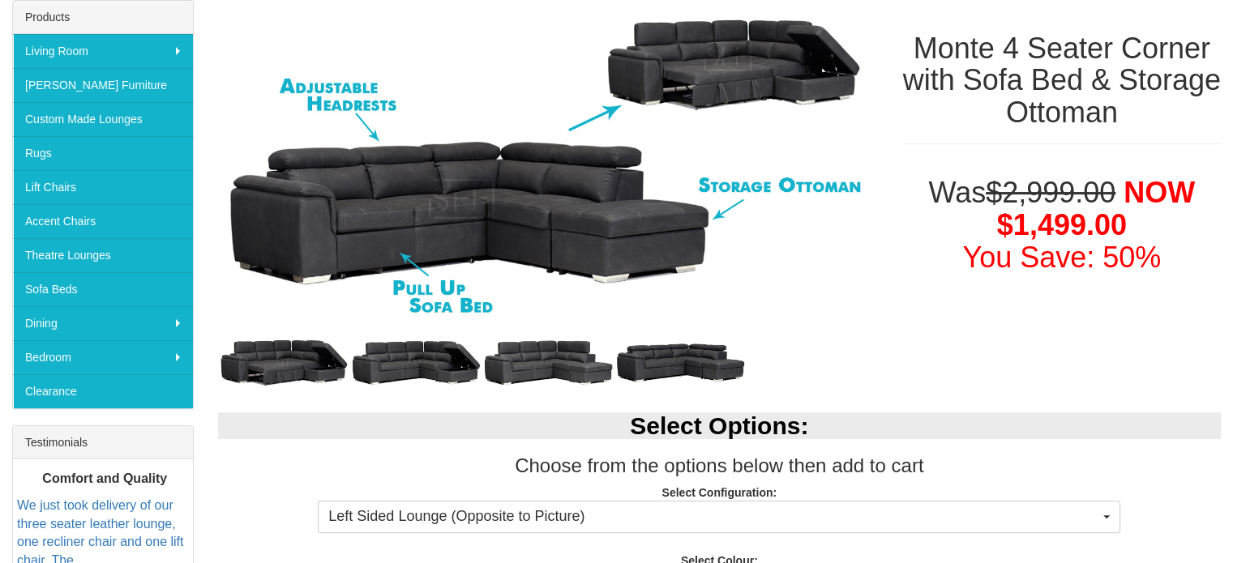
scroll to position [263, 0]
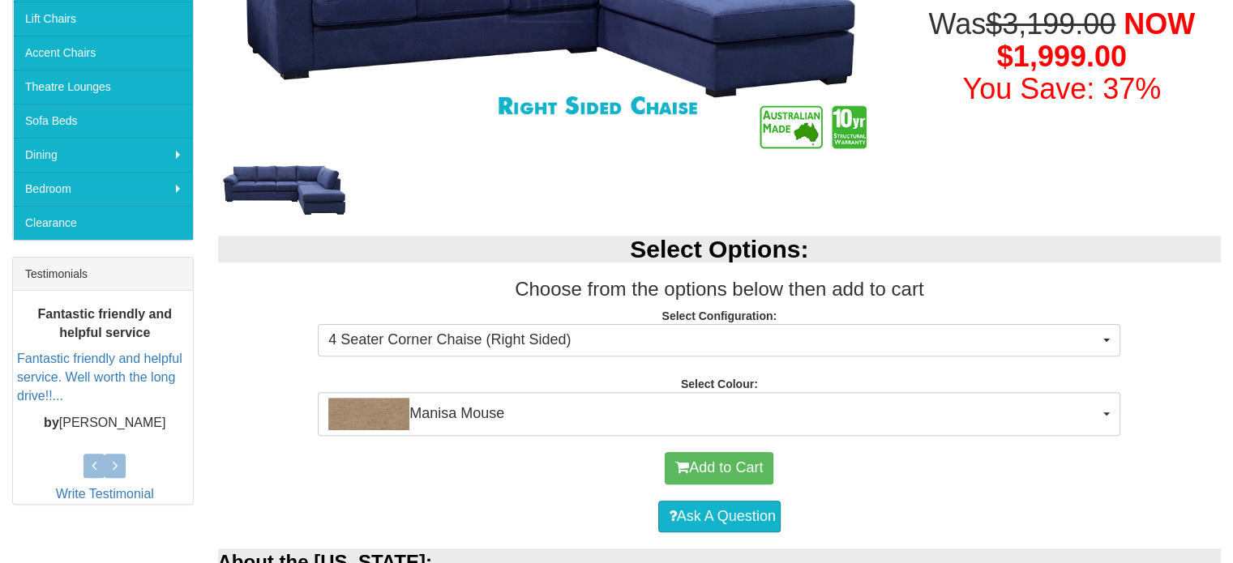
scroll to position [454, 0]
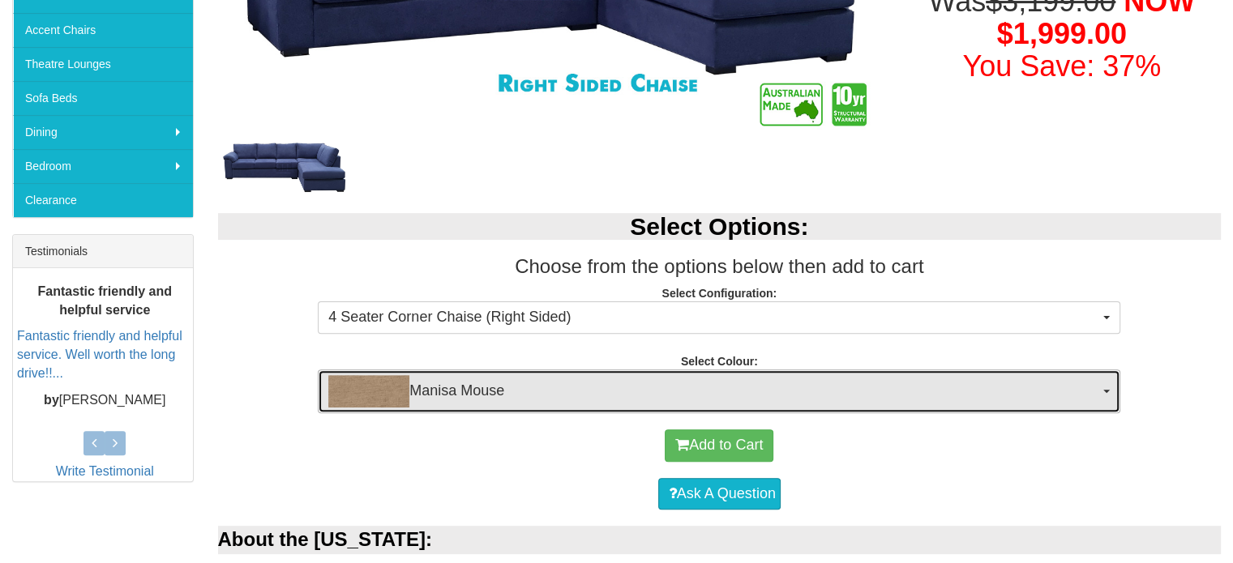
click at [842, 395] on span "Manisa Mouse" at bounding box center [713, 391] width 771 height 32
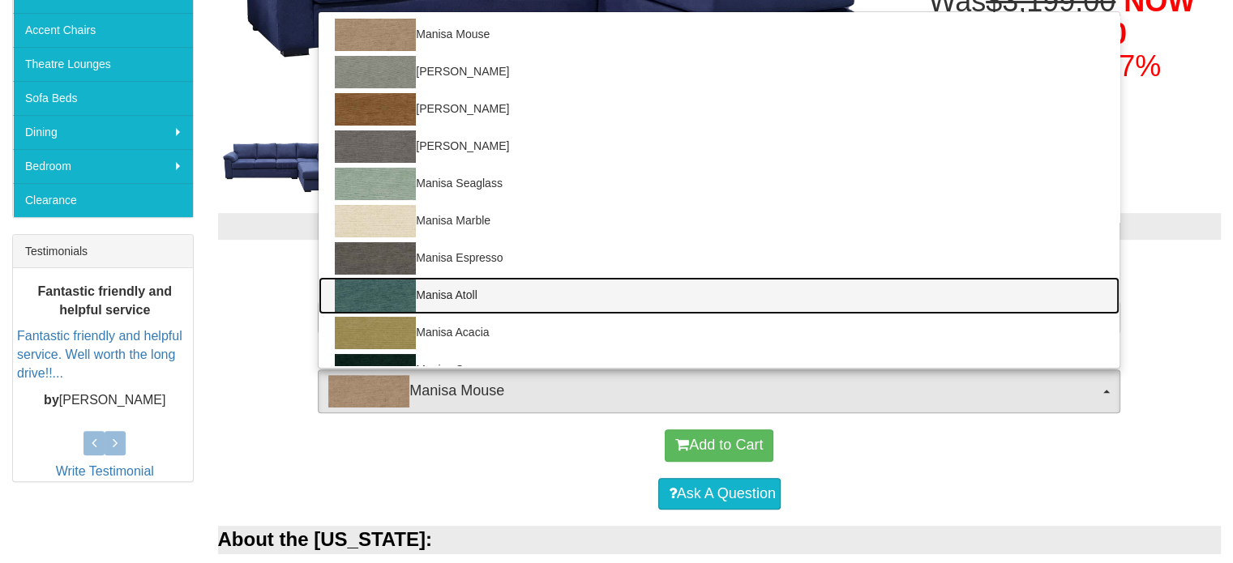
click at [748, 294] on link "Manisa Atoll" at bounding box center [718, 295] width 801 height 37
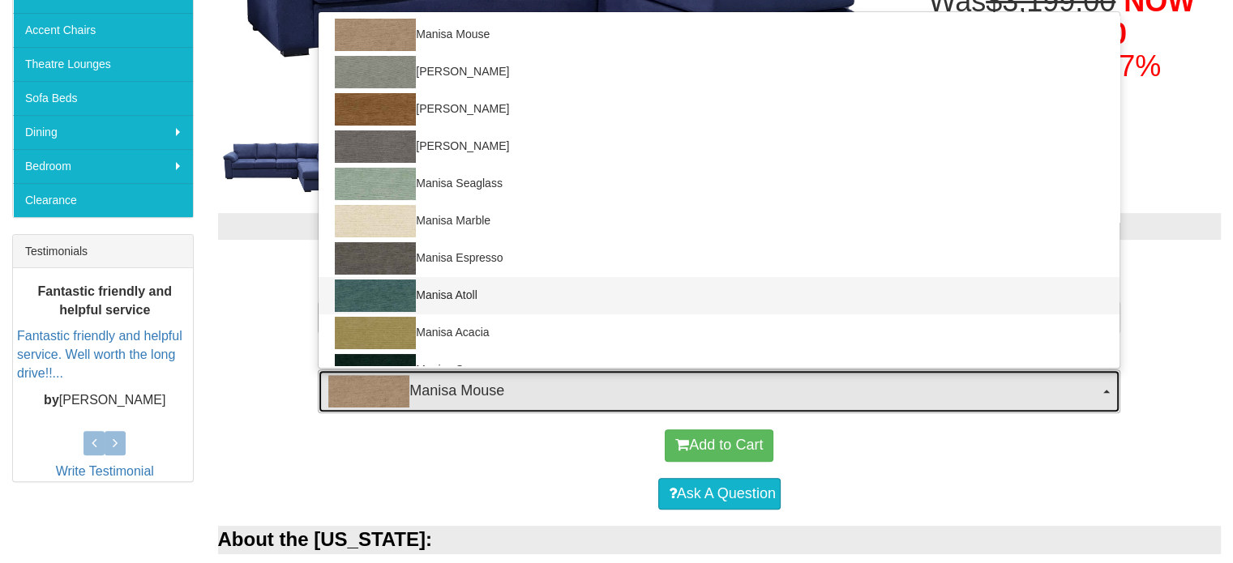
select select "1521"
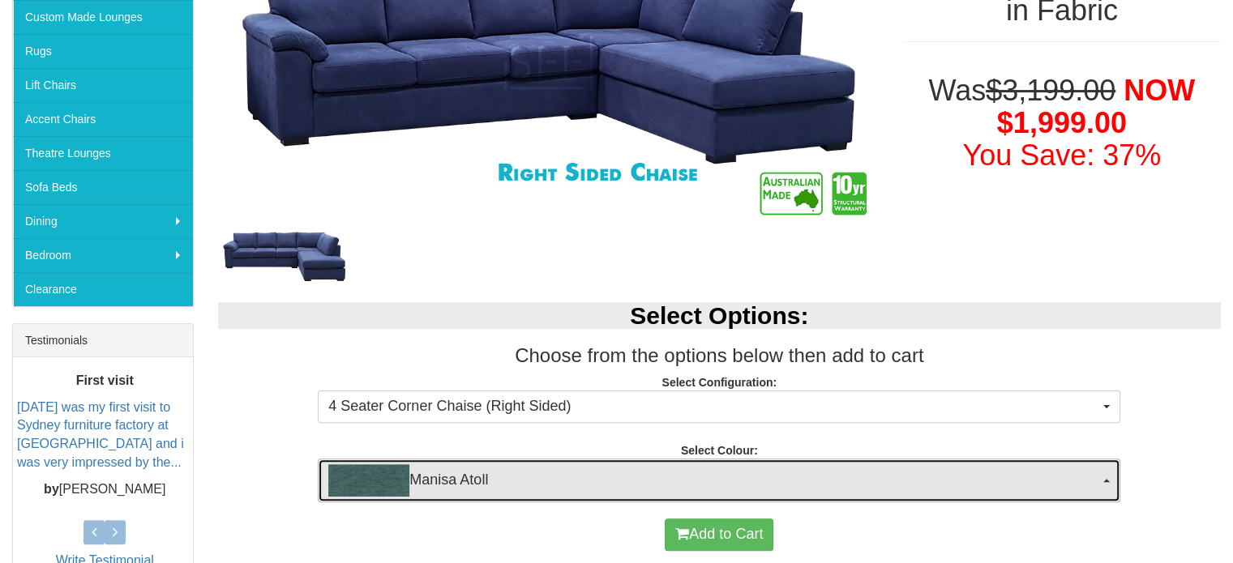
scroll to position [363, 0]
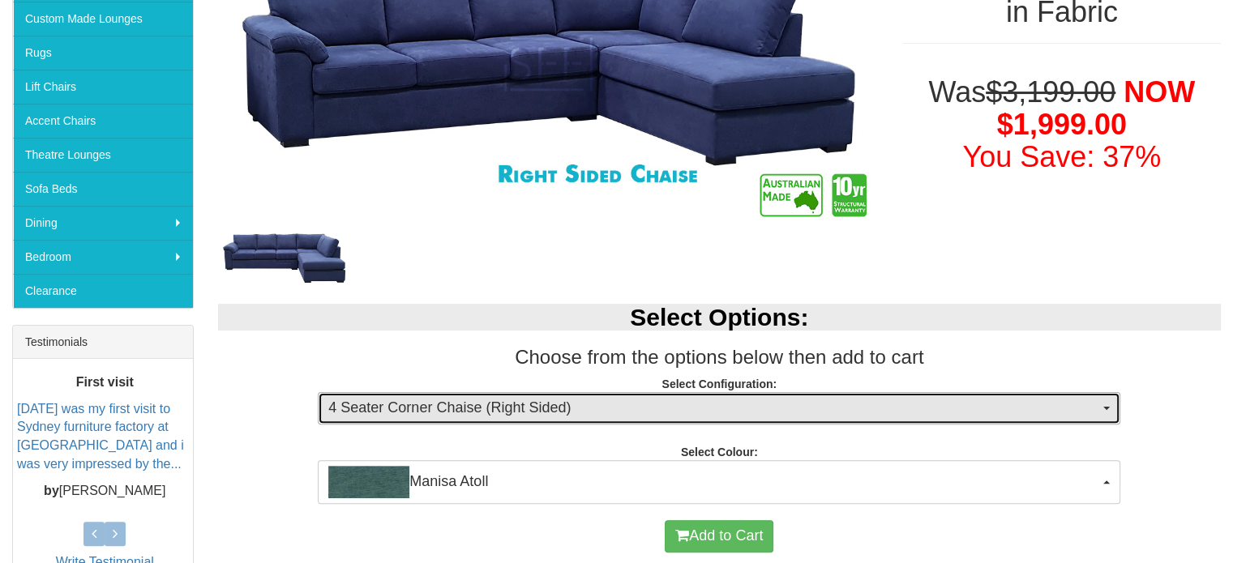
click at [692, 400] on span "4 Seater Corner Chaise (Right Sided)" at bounding box center [713, 408] width 771 height 21
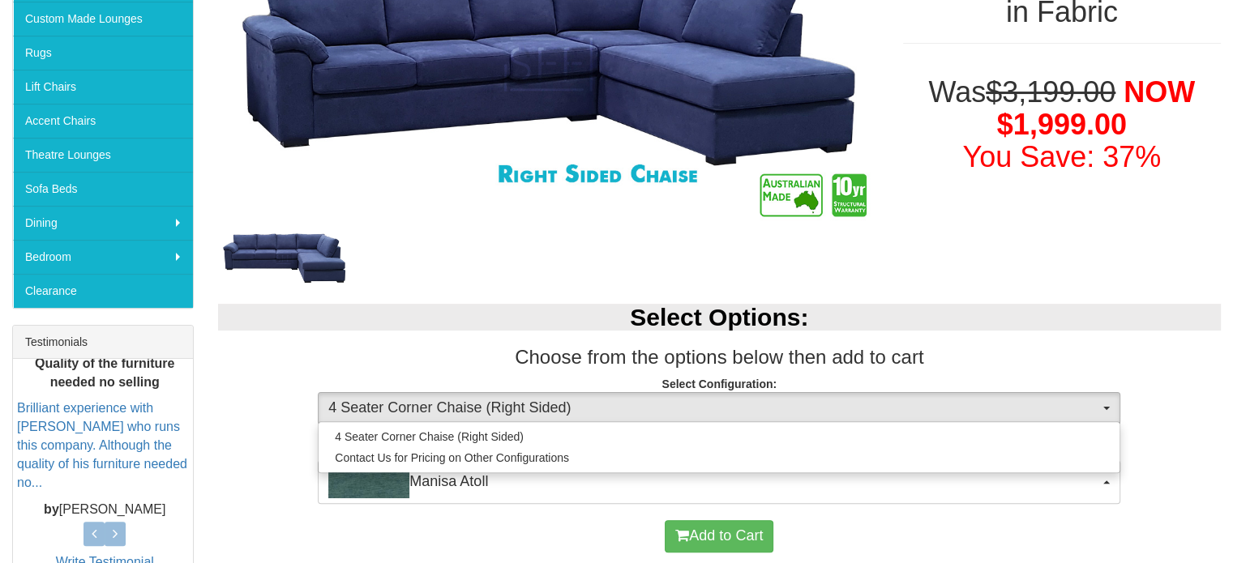
click at [651, 382] on p "Select Configuration: 4 Seater Corner Chaise (Right Sided) 4 Seater Corner Chai…" at bounding box center [719, 398] width 1003 height 44
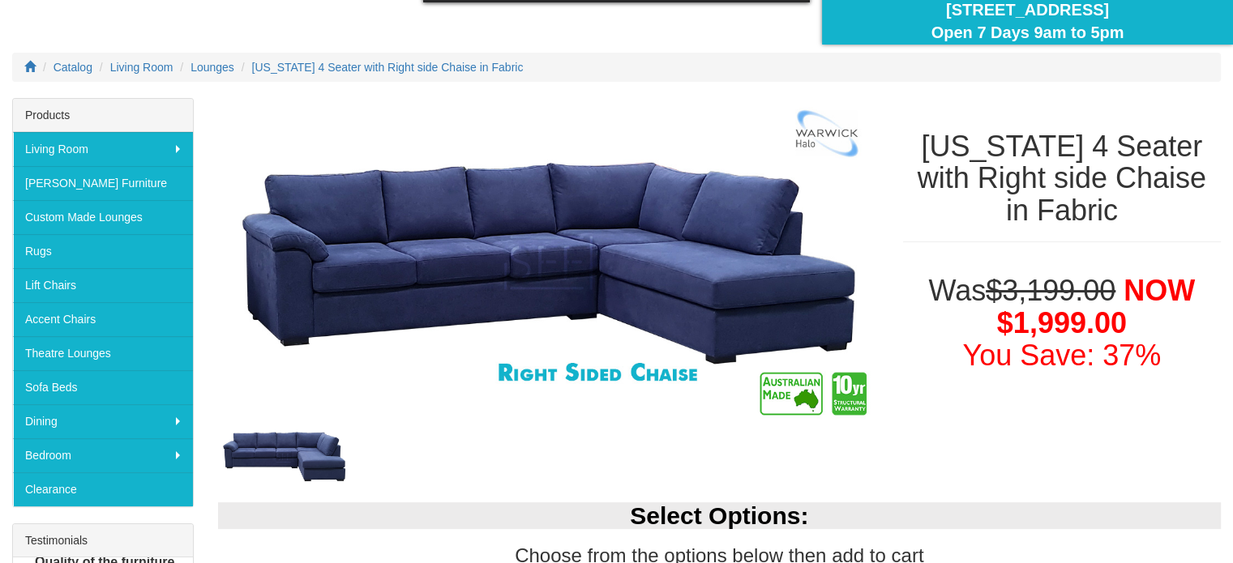
scroll to position [164, 0]
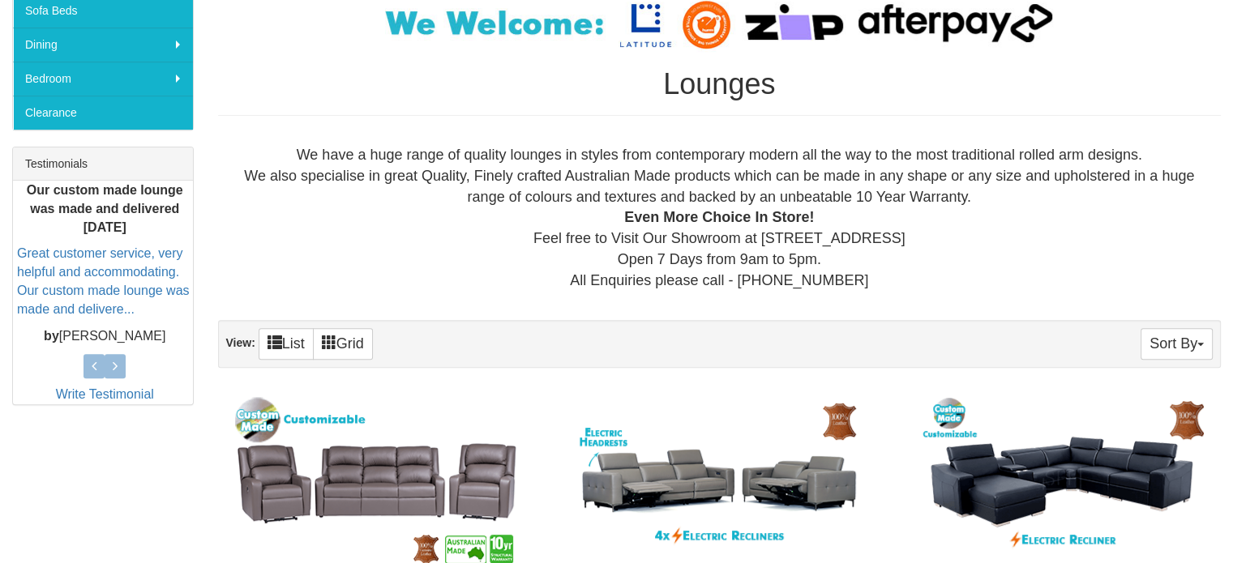
scroll to position [541, 0]
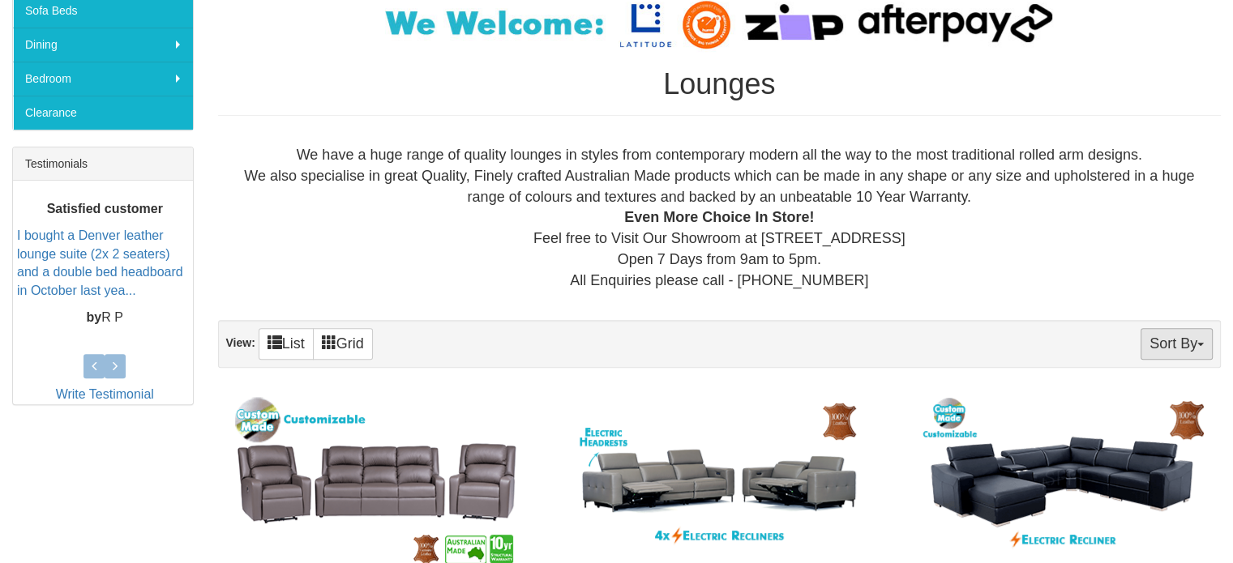
click at [1182, 344] on button "Sort By" at bounding box center [1176, 344] width 72 height 32
click at [1151, 401] on link "Price-" at bounding box center [1147, 397] width 128 height 21
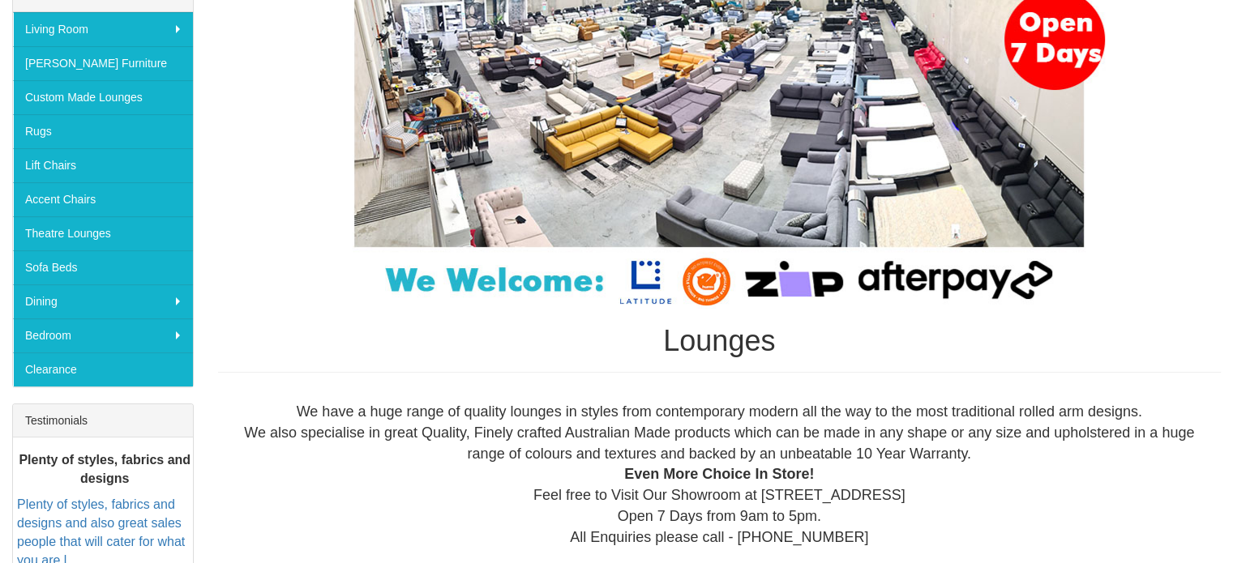
scroll to position [284, 0]
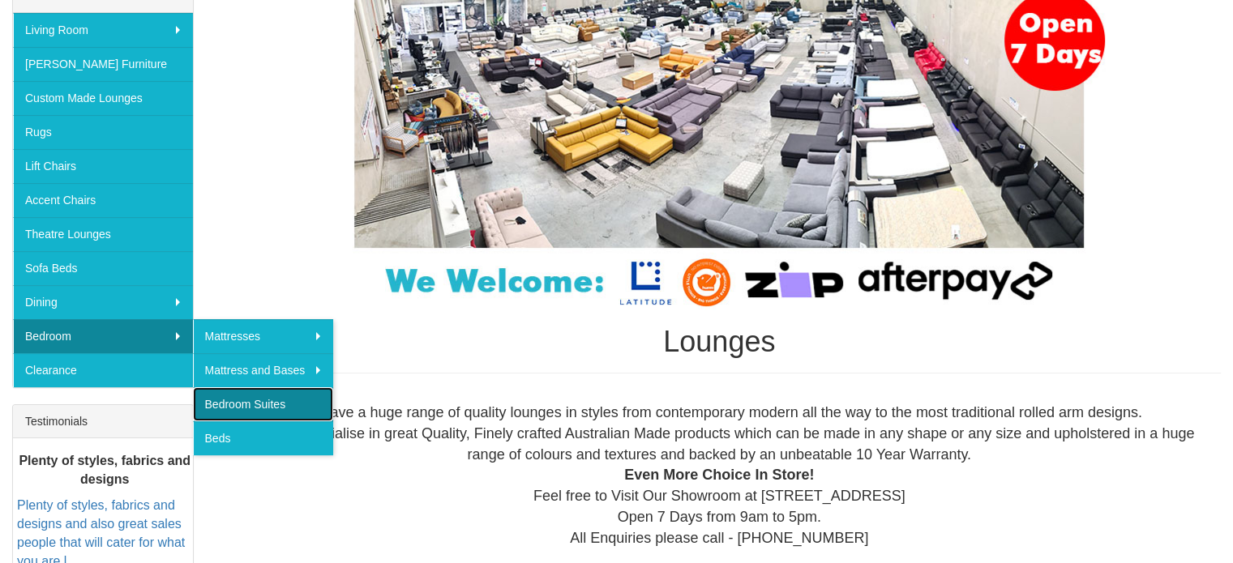
click at [306, 396] on link "Bedroom Suites" at bounding box center [263, 404] width 141 height 34
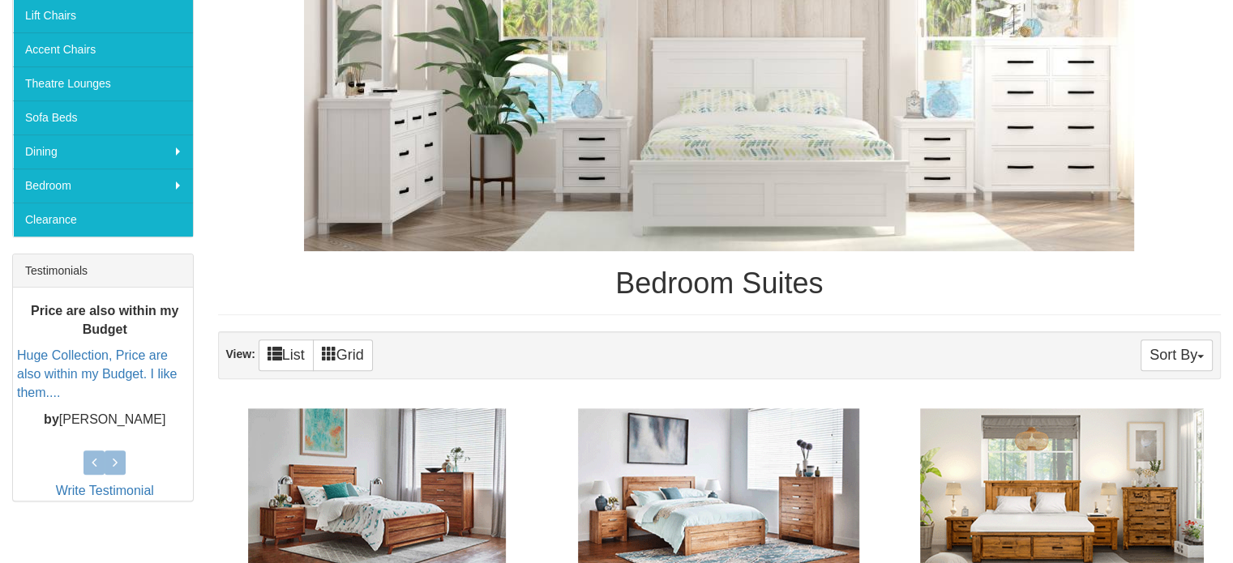
scroll to position [431, 0]
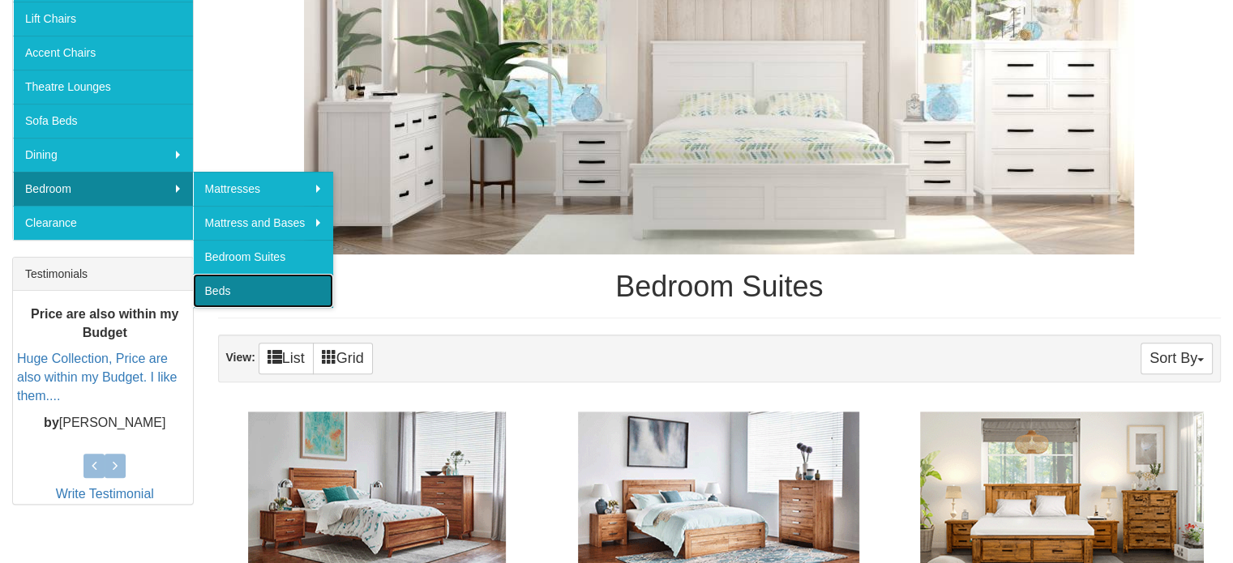
click at [272, 293] on link "Beds" at bounding box center [263, 291] width 141 height 34
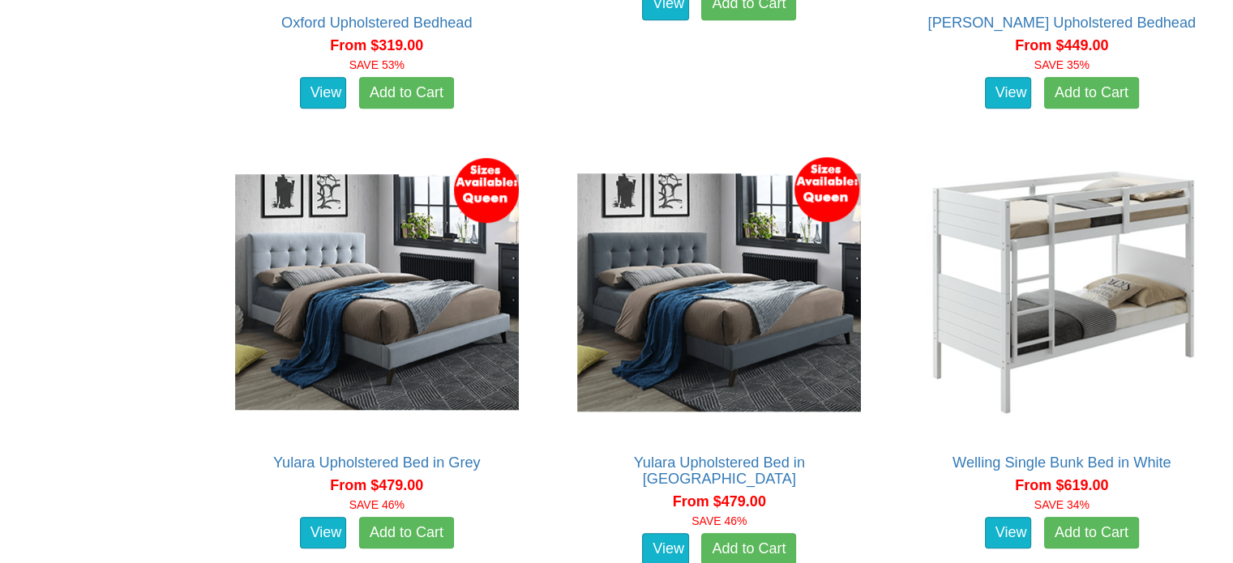
scroll to position [1293, 0]
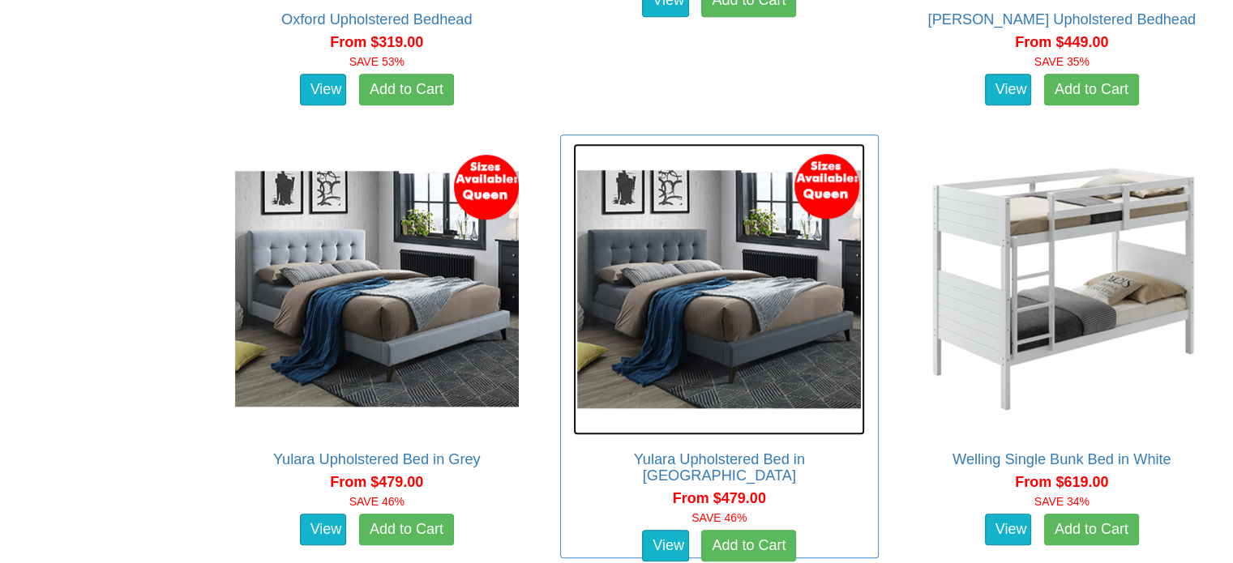
click at [728, 203] on img at bounding box center [719, 289] width 292 height 292
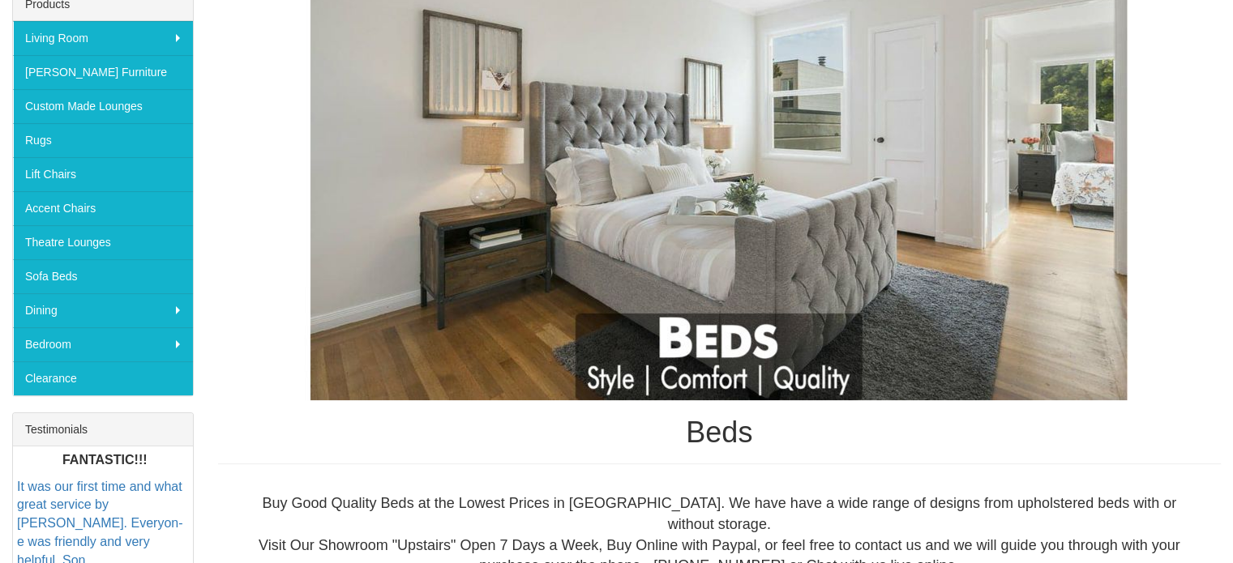
scroll to position [220, 0]
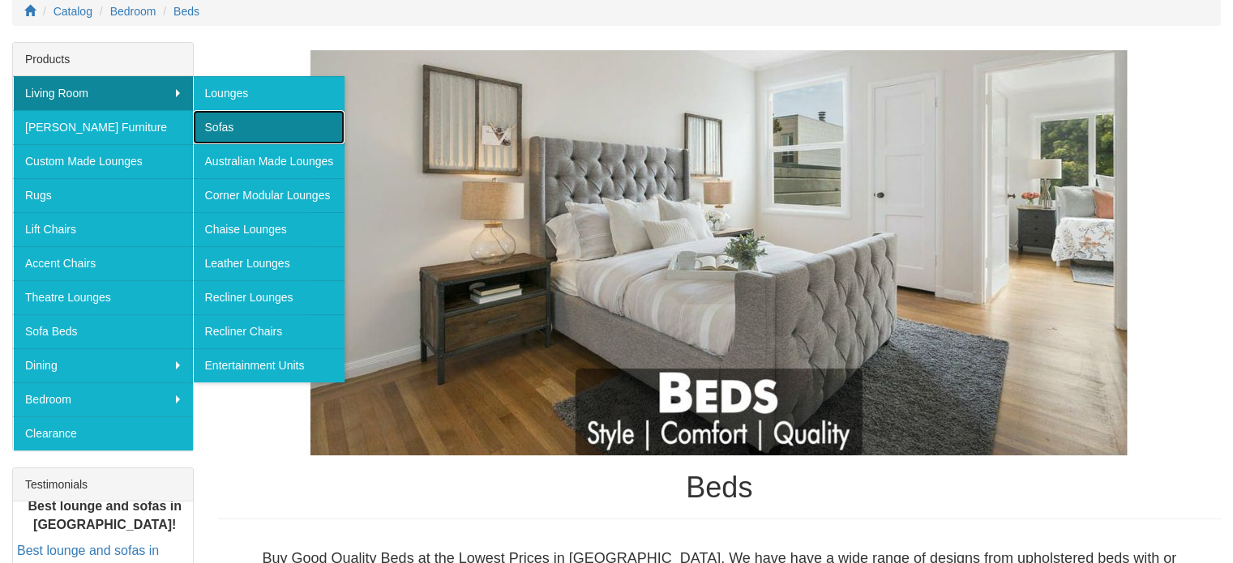
click at [272, 130] on link "Sofas" at bounding box center [269, 127] width 152 height 34
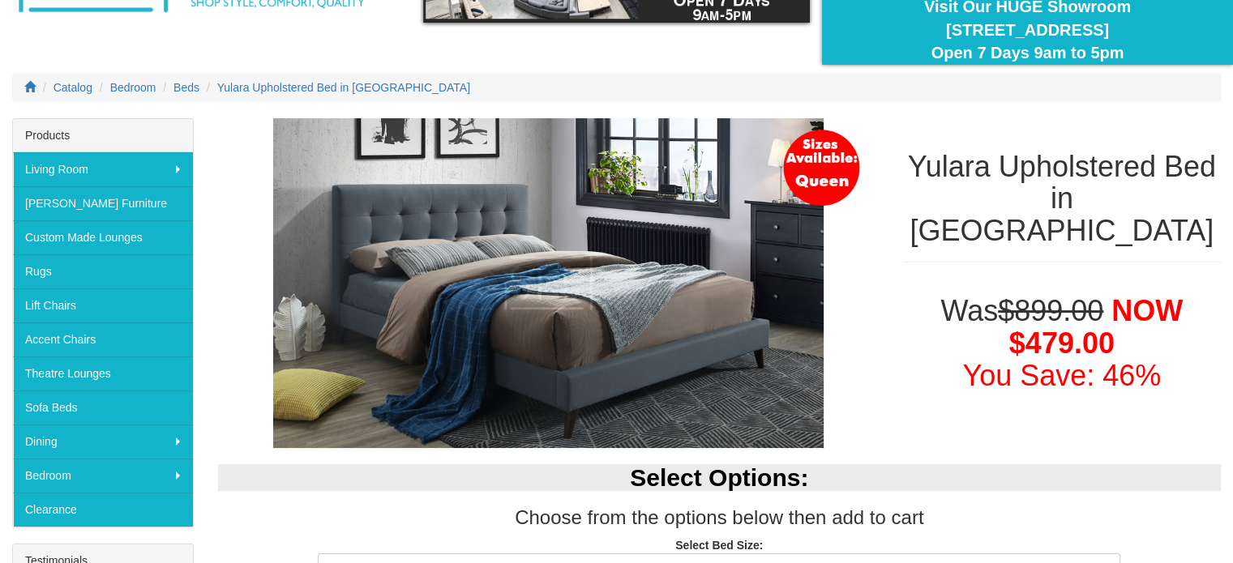
scroll to position [143, 0]
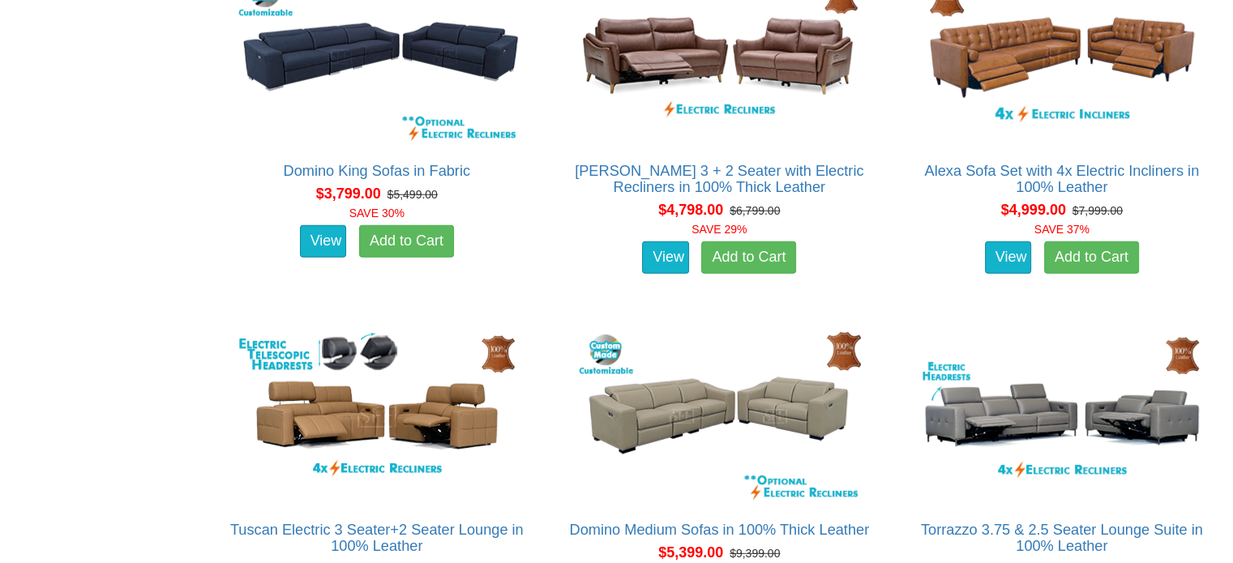
scroll to position [4310, 0]
